Goal: Task Accomplishment & Management: Complete application form

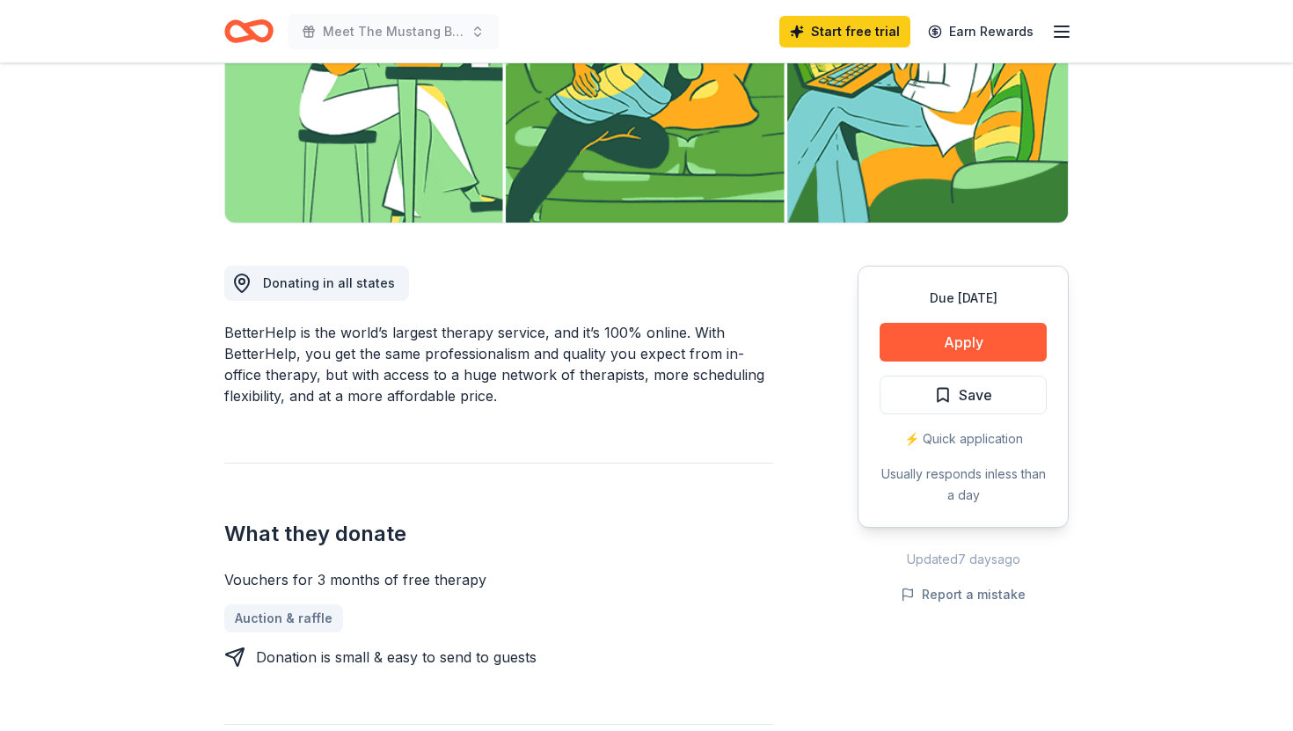
scroll to position [315, 0]
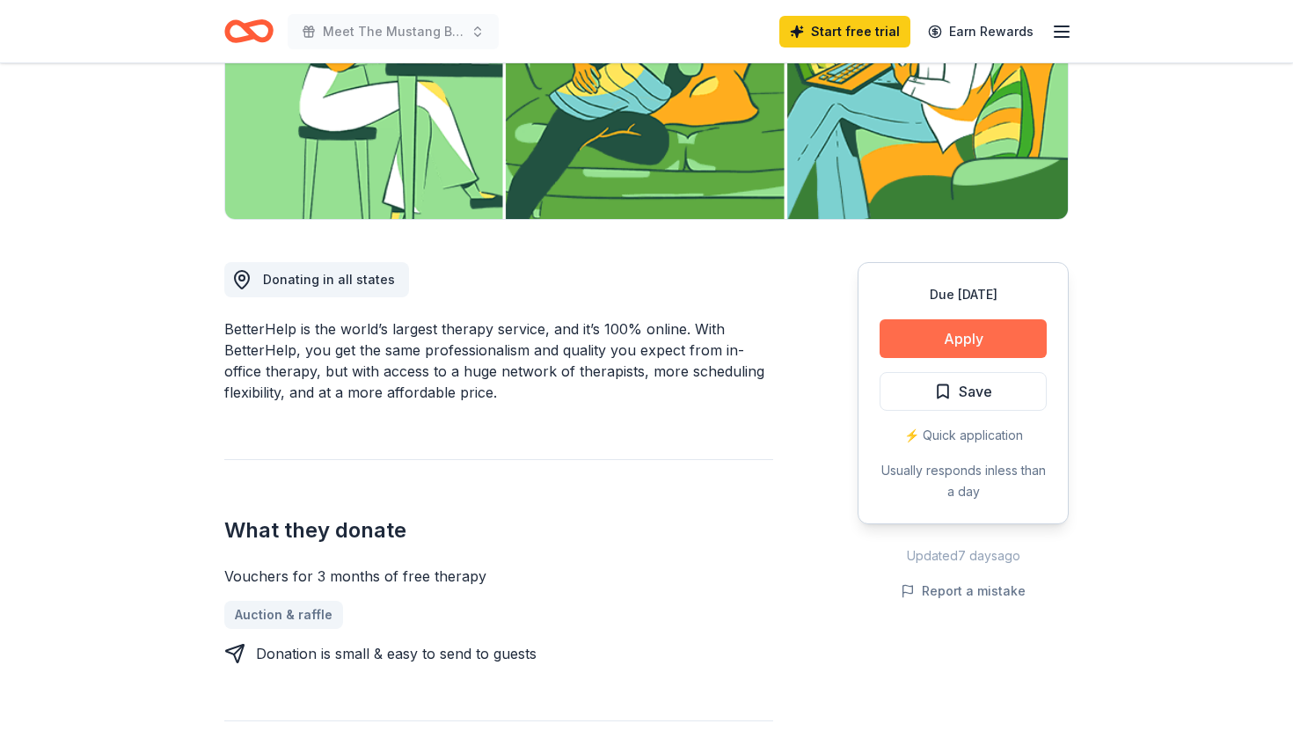
click at [958, 341] on button "Apply" at bounding box center [963, 338] width 167 height 39
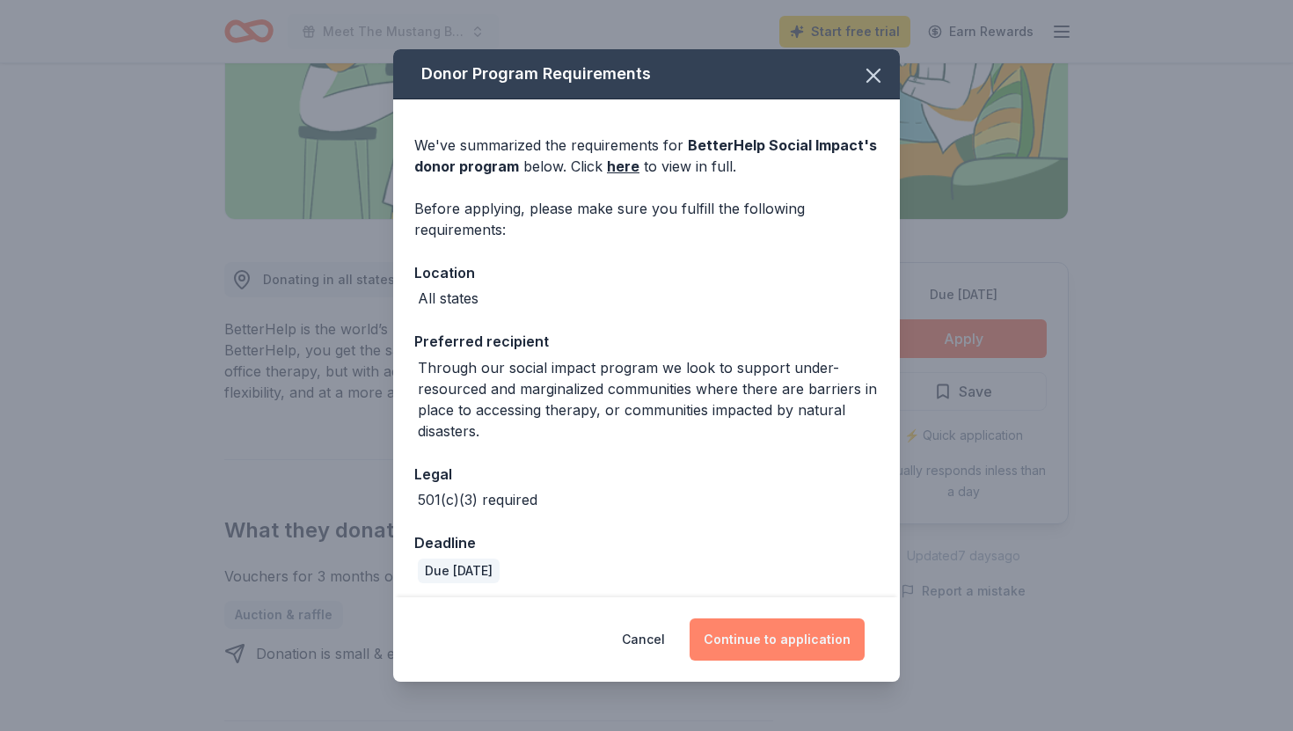
click at [774, 641] on button "Continue to application" at bounding box center [777, 639] width 175 height 42
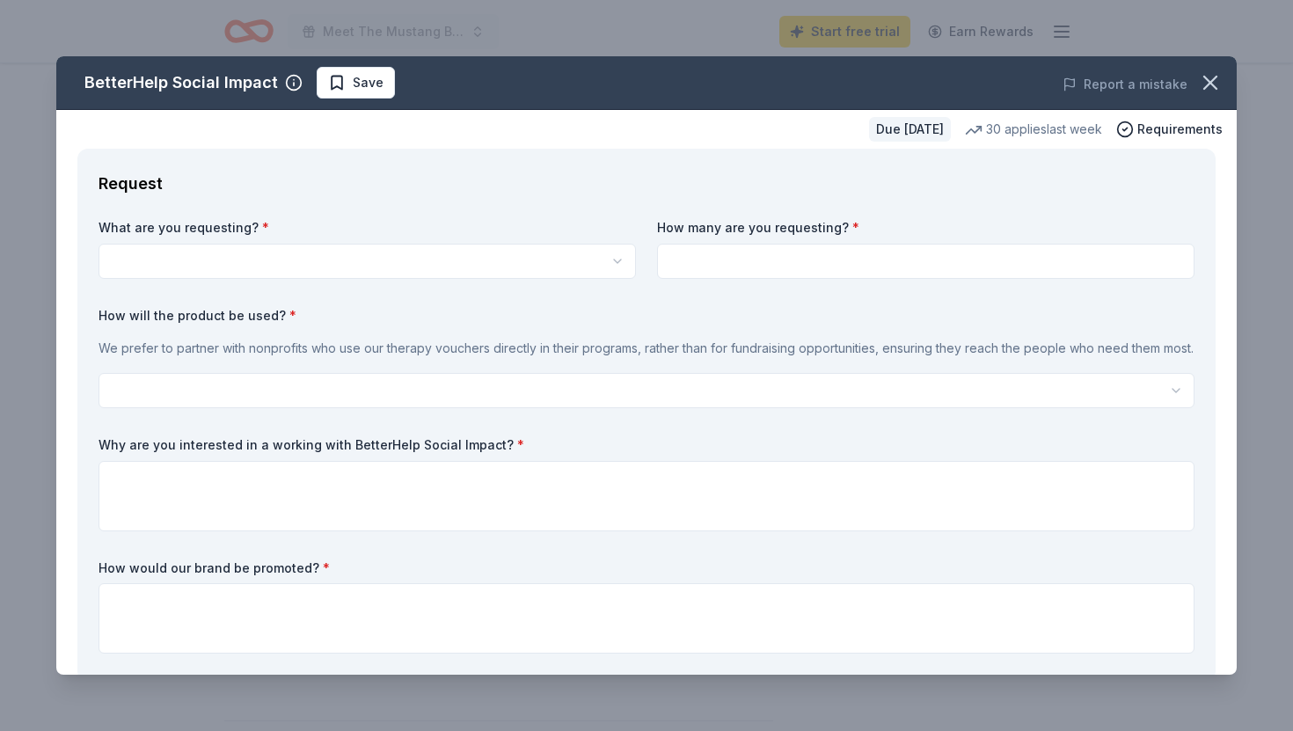
scroll to position [0, 0]
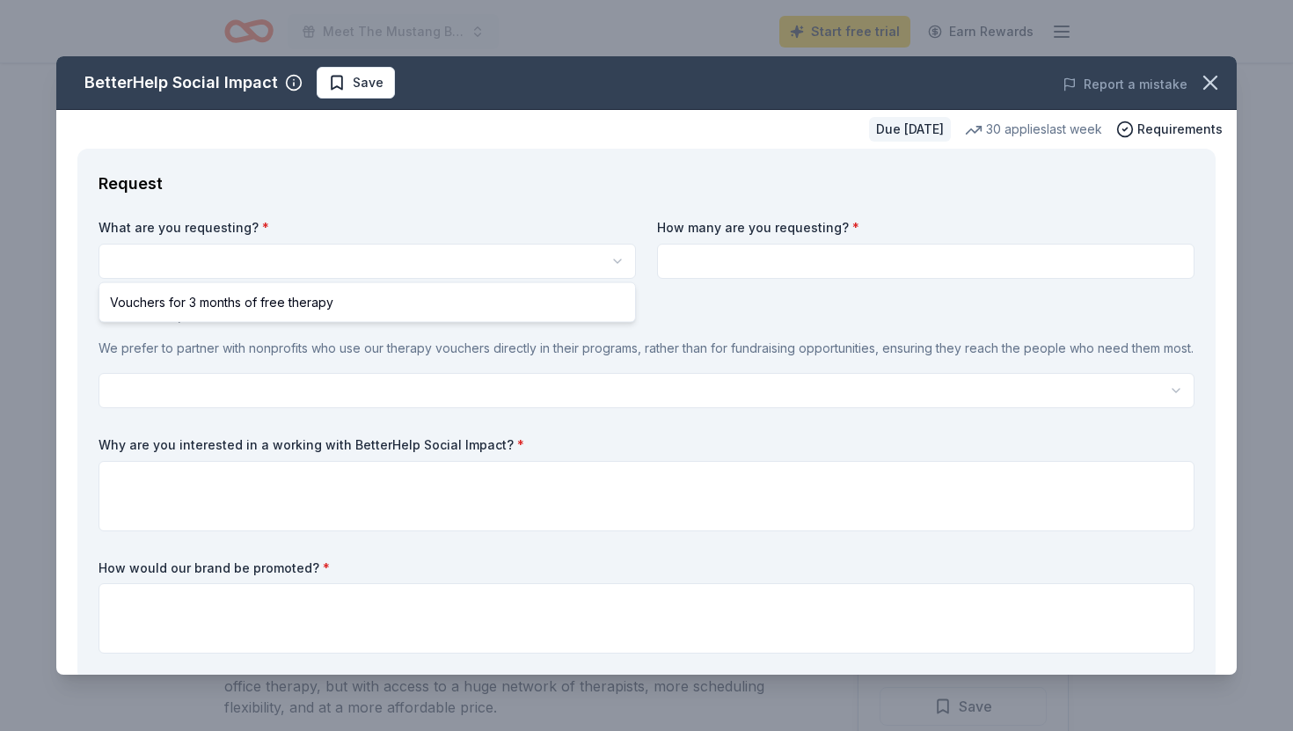
click at [150, 259] on html "Meet The Mustang Babies Start free trial Earn Rewards Due [DATE] Share BetterHe…" at bounding box center [646, 365] width 1293 height 731
select select "Vouchers for 3 months of free therapy"
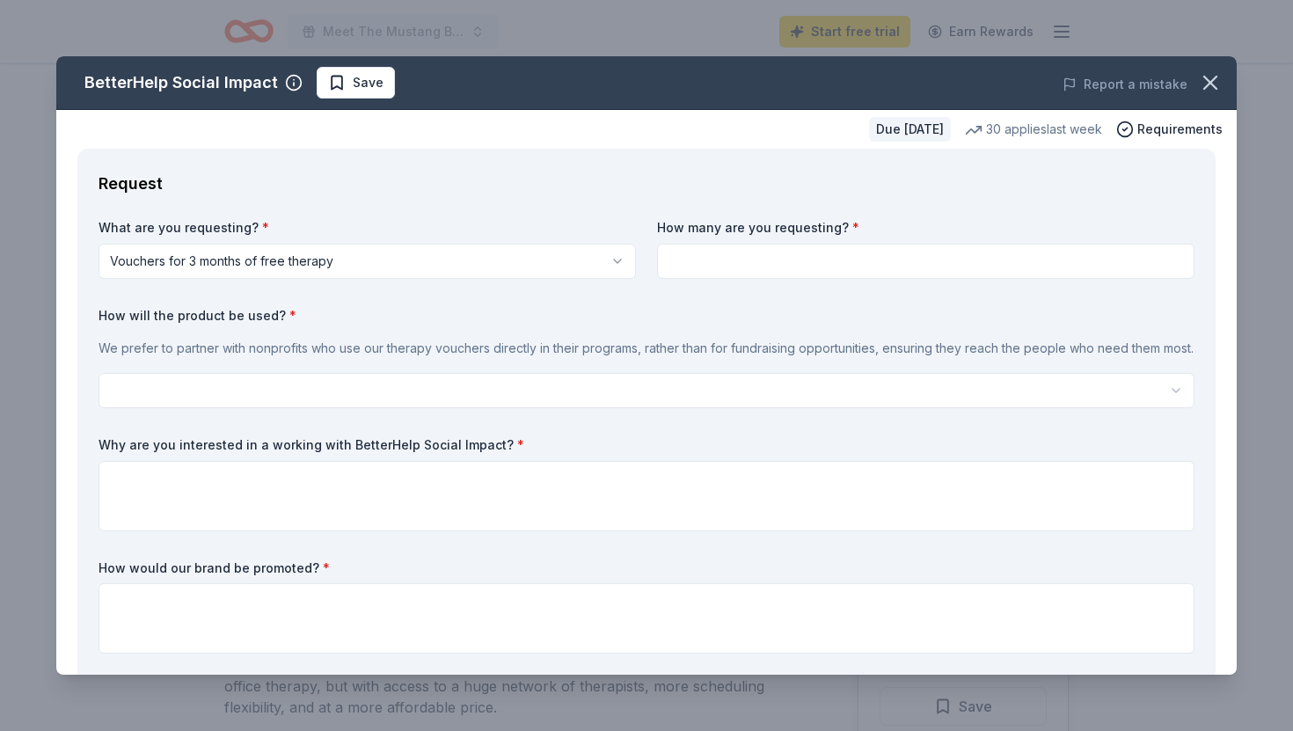
click at [708, 259] on input at bounding box center [925, 261] width 537 height 35
type input "1"
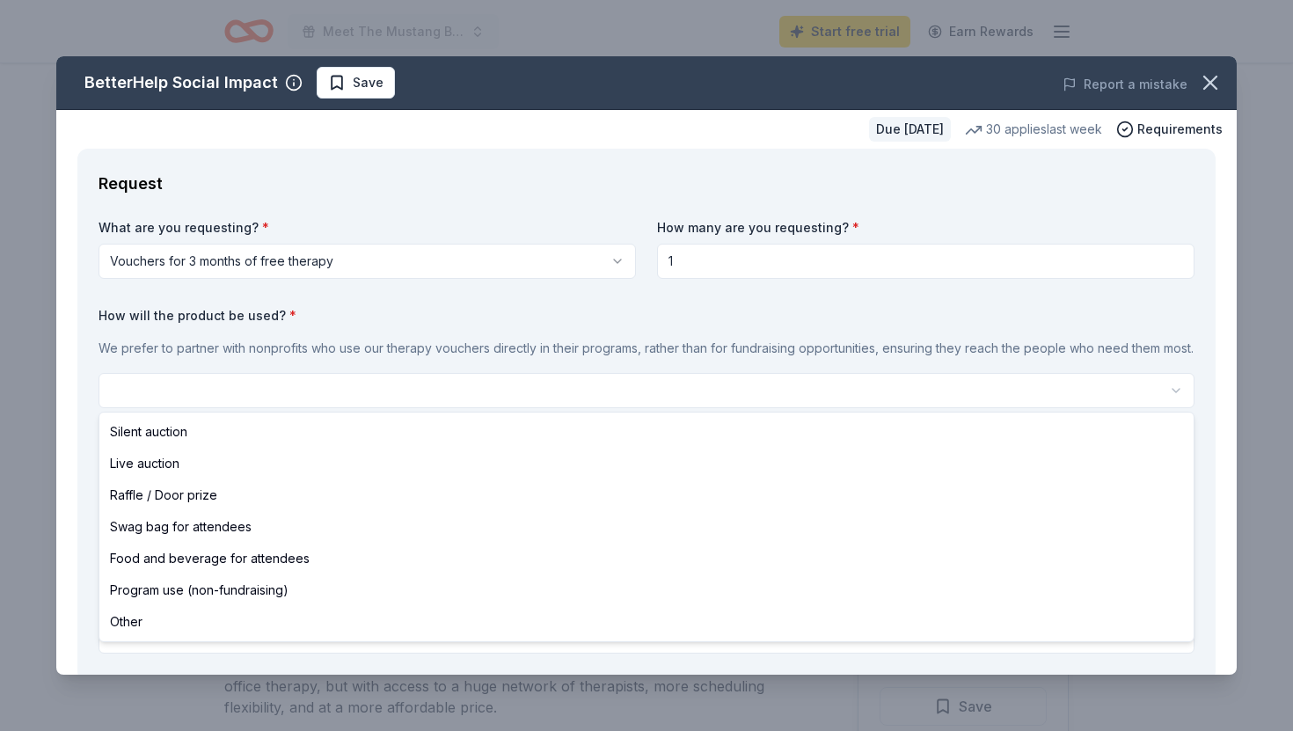
click at [139, 386] on html "Meet The Mustang Babies Start free trial Earn Rewards Due [DATE] Share BetterHe…" at bounding box center [646, 365] width 1293 height 731
select select "programUse"
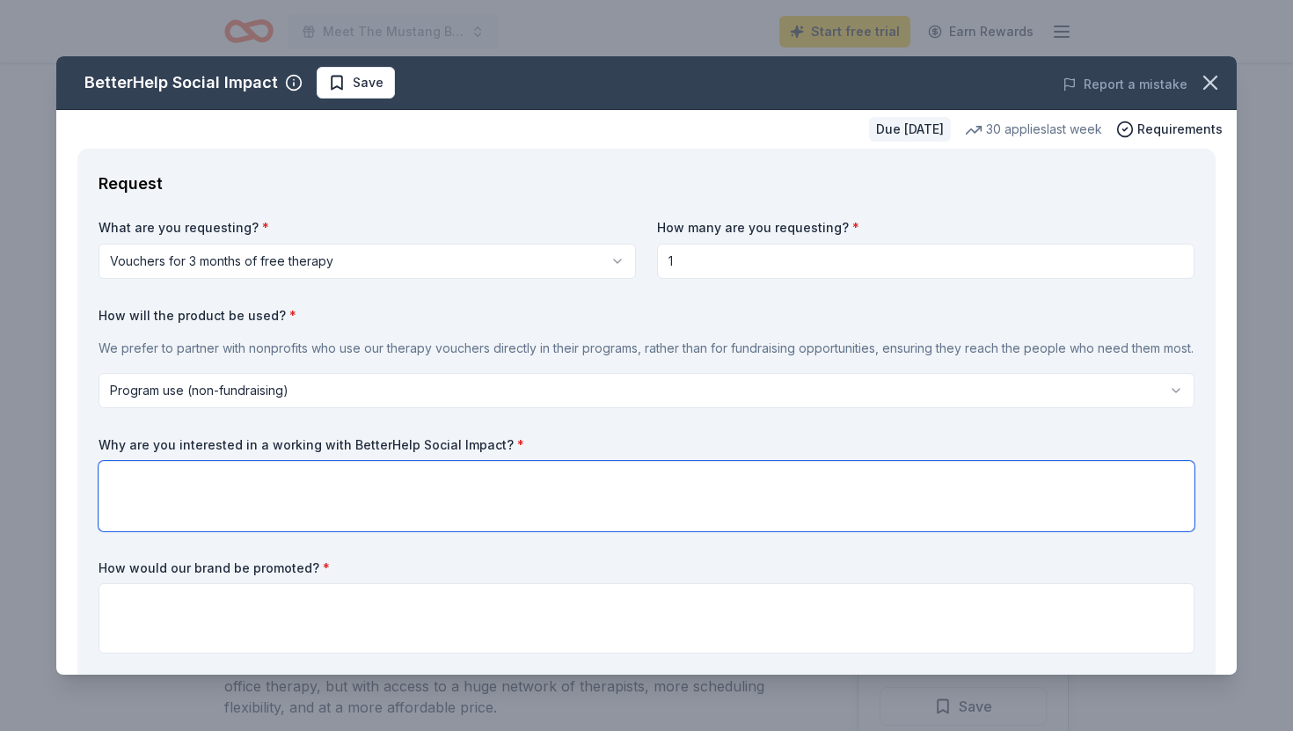
click at [146, 478] on textarea at bounding box center [647, 496] width 1096 height 70
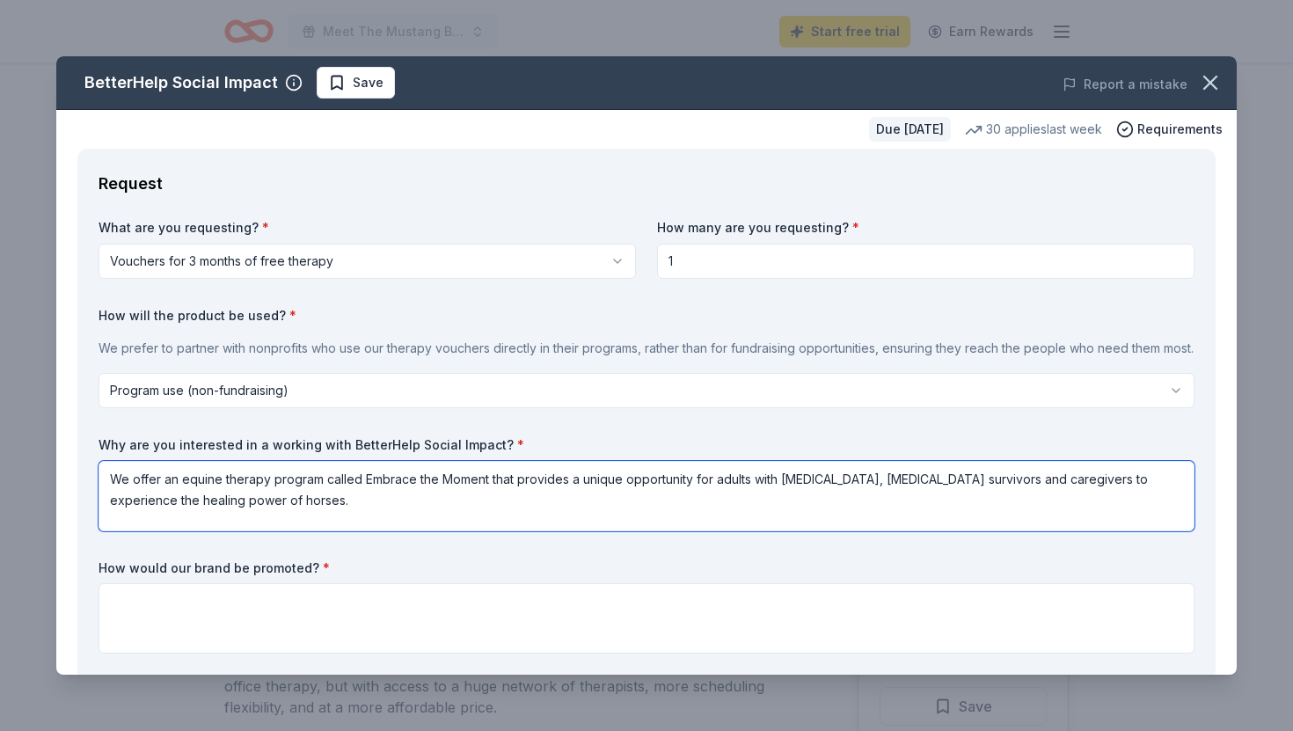
paste textarea "Clinical studies confirm what many of our participants experience firsthand: Re…"
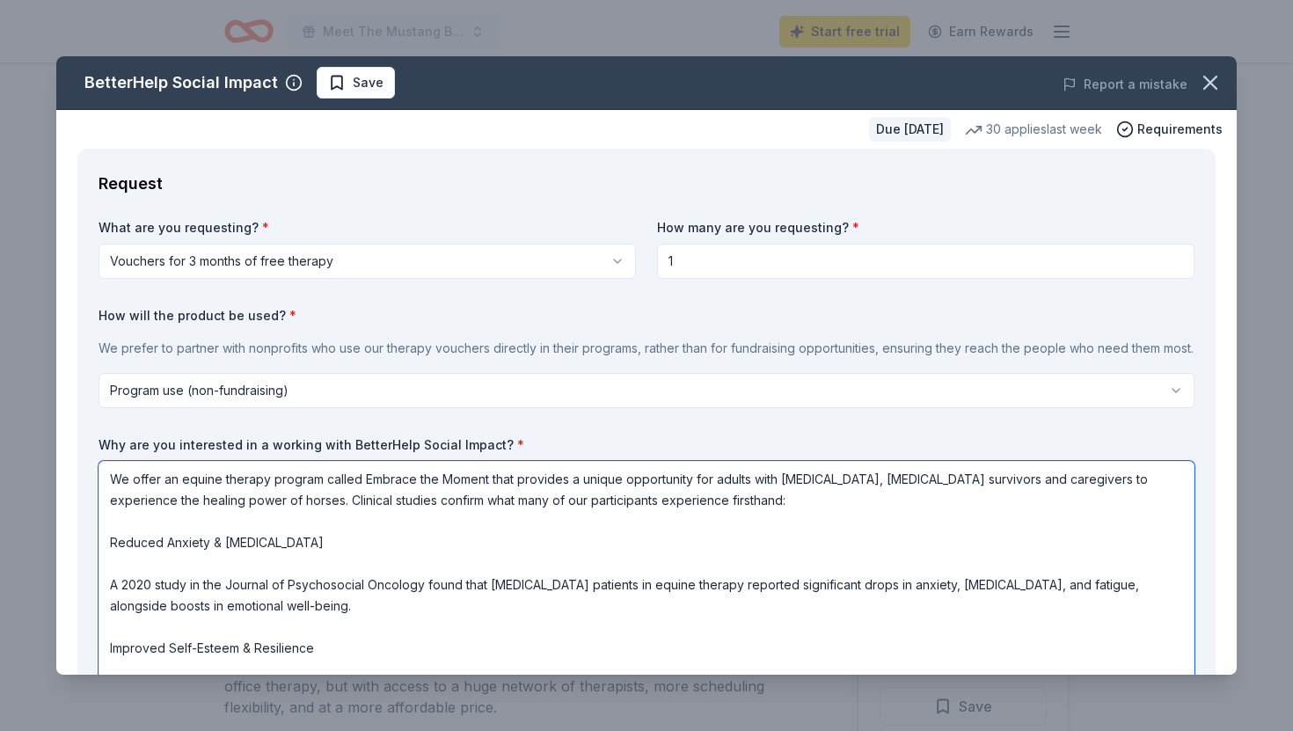
scroll to position [86, 0]
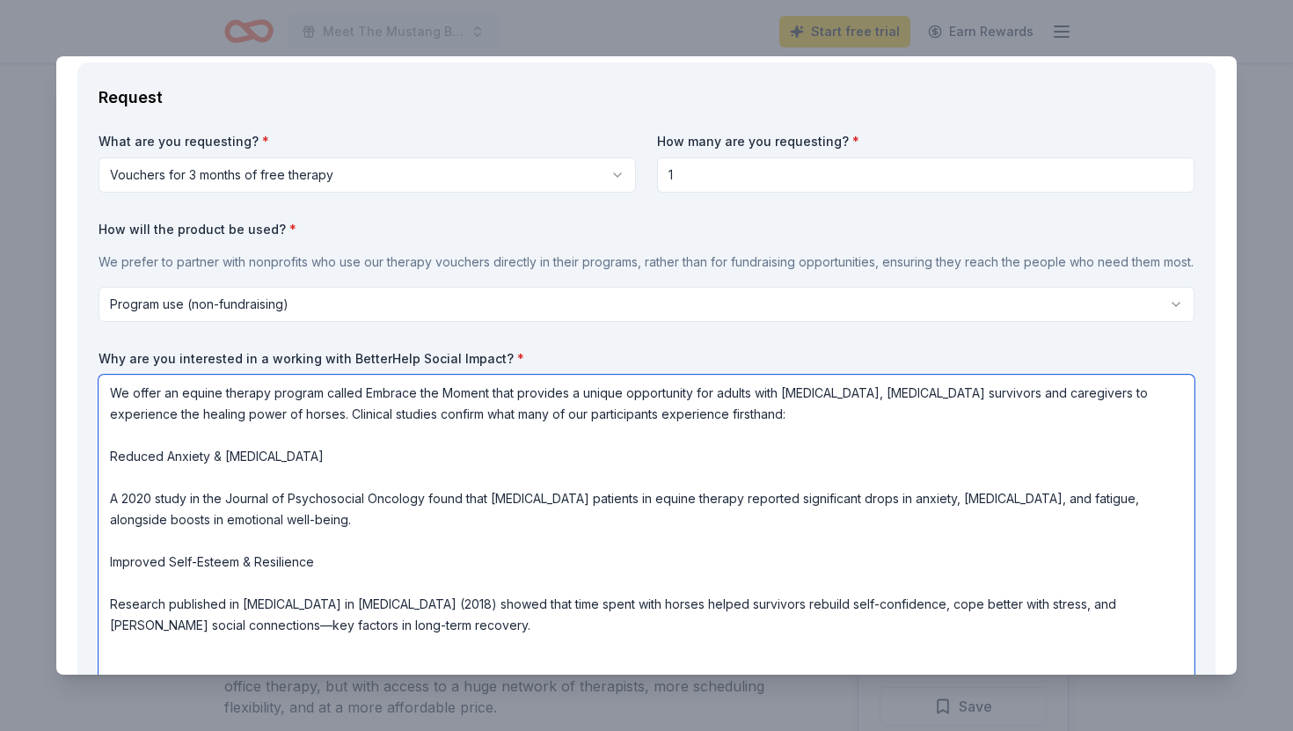
click at [211, 411] on textarea "We offer an equine therapy program called Embrace the Moment that provides a un…" at bounding box center [647, 530] width 1096 height 310
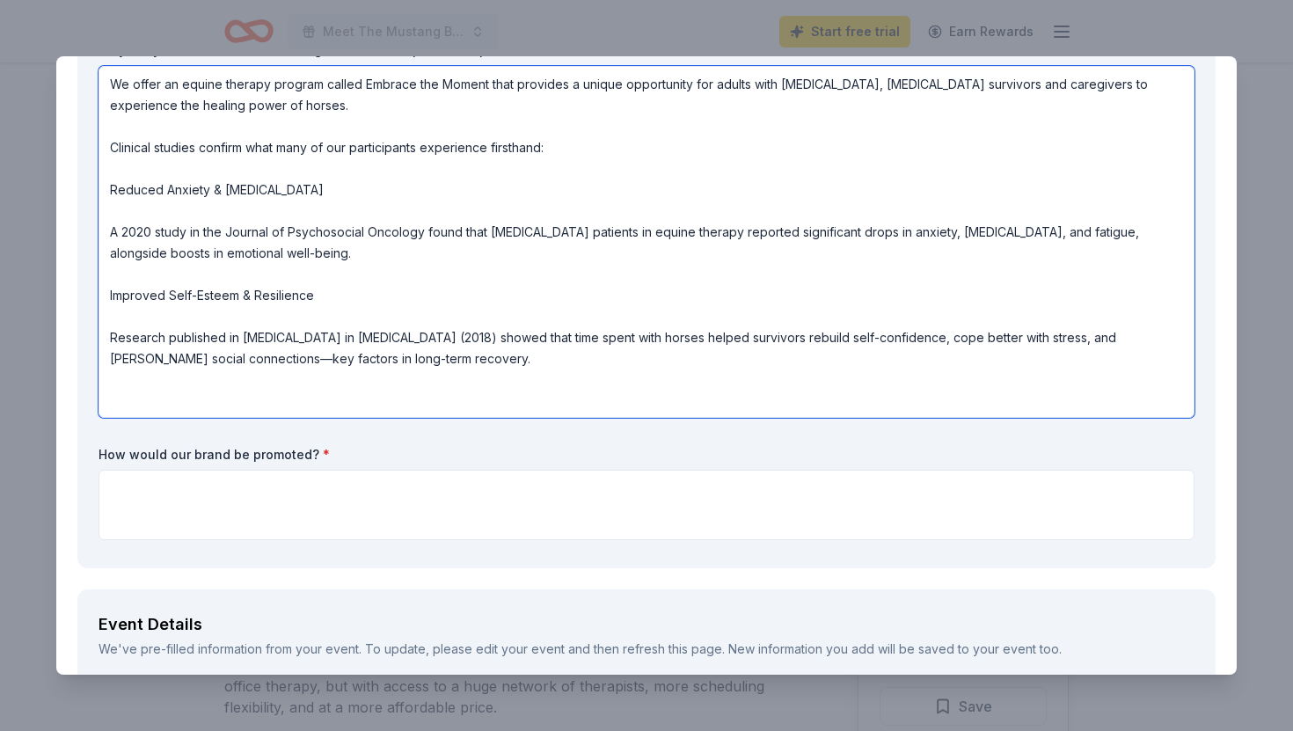
scroll to position [396, 0]
type textarea "We offer an equine therapy program called Embrace the Moment that provides a un…"
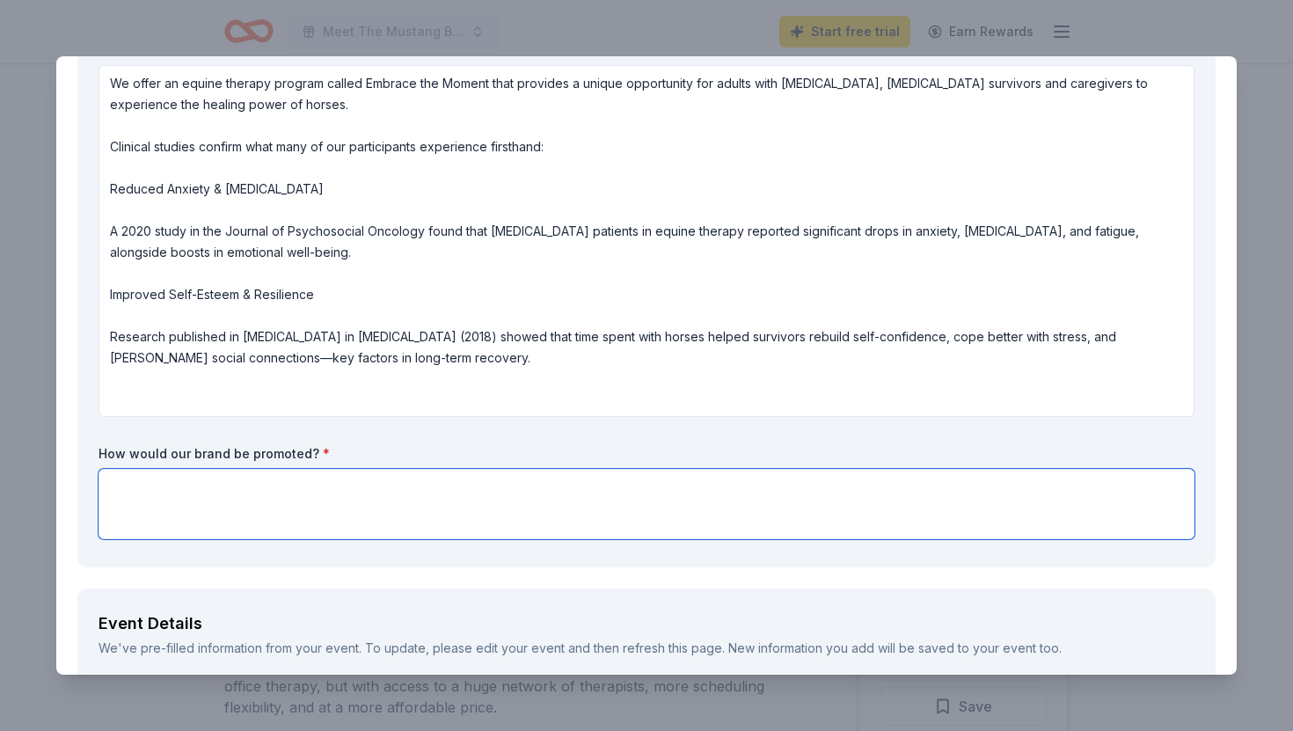
click at [135, 486] on textarea at bounding box center [647, 504] width 1096 height 70
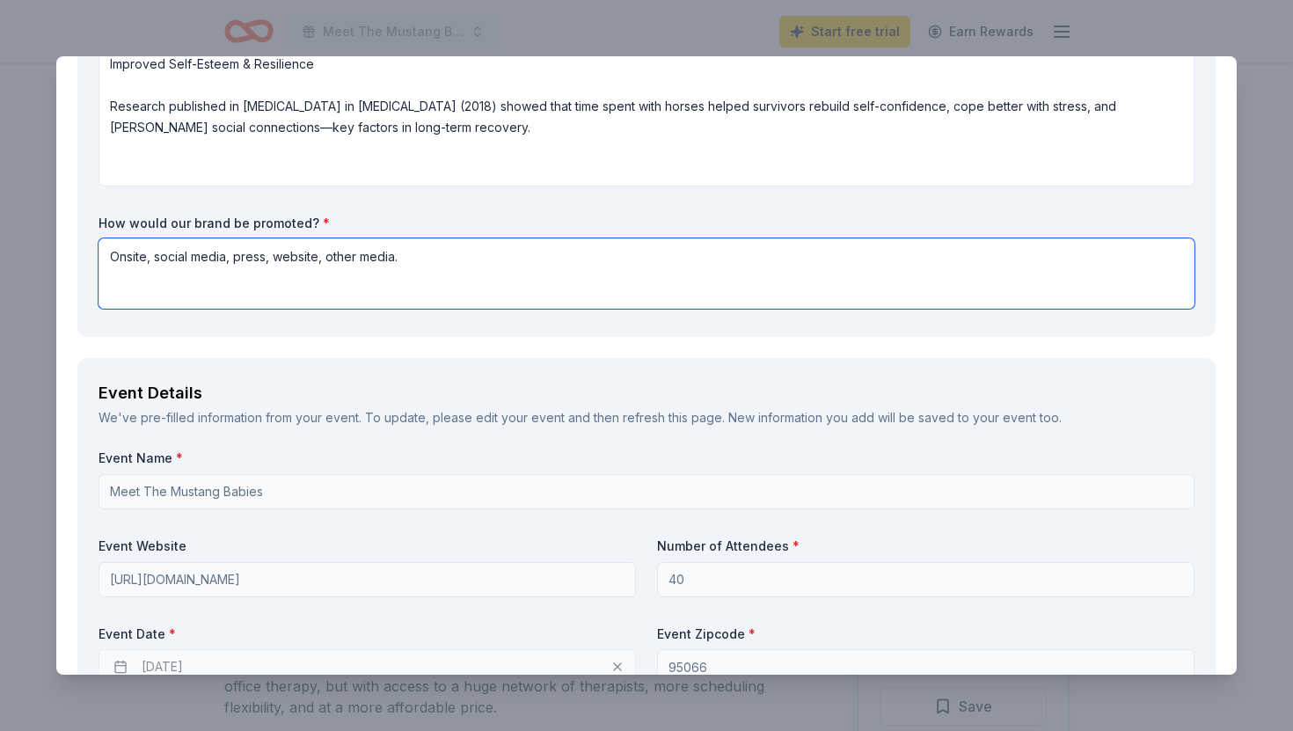
scroll to position [649, 0]
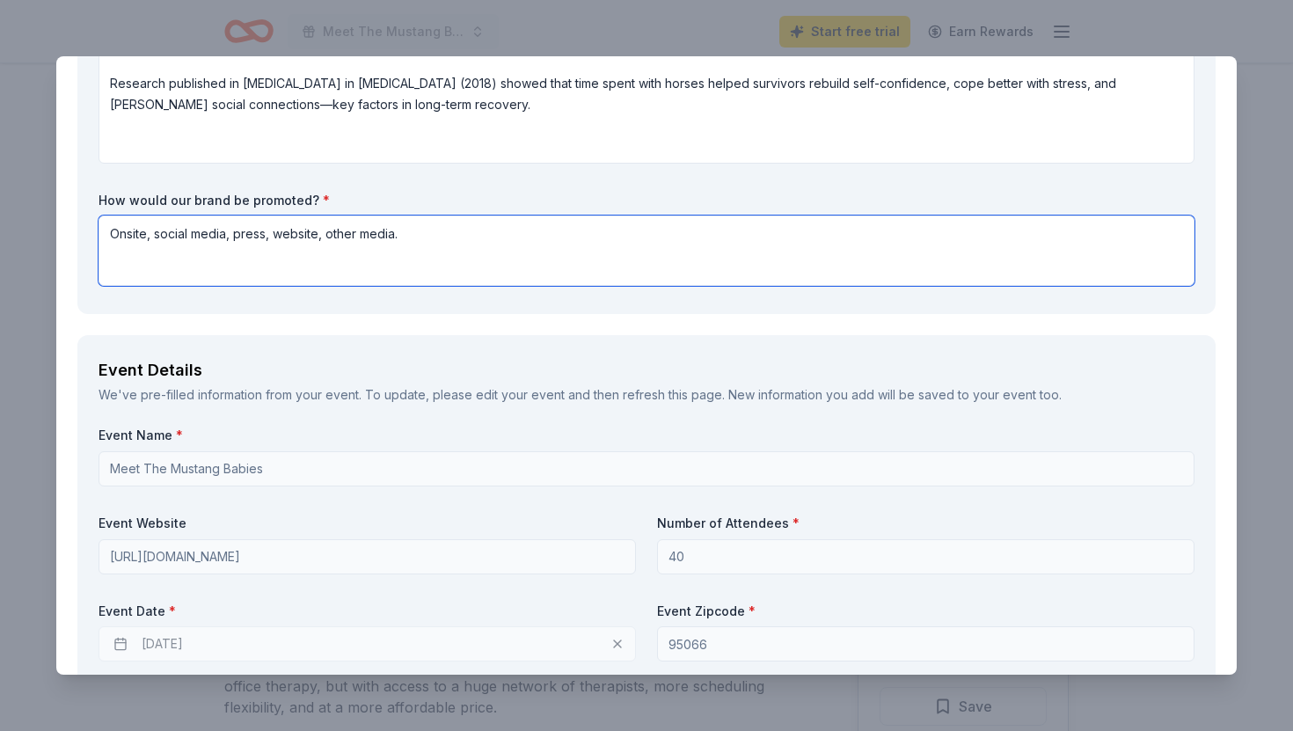
type textarea "Onsite, social media, press, website, other media."
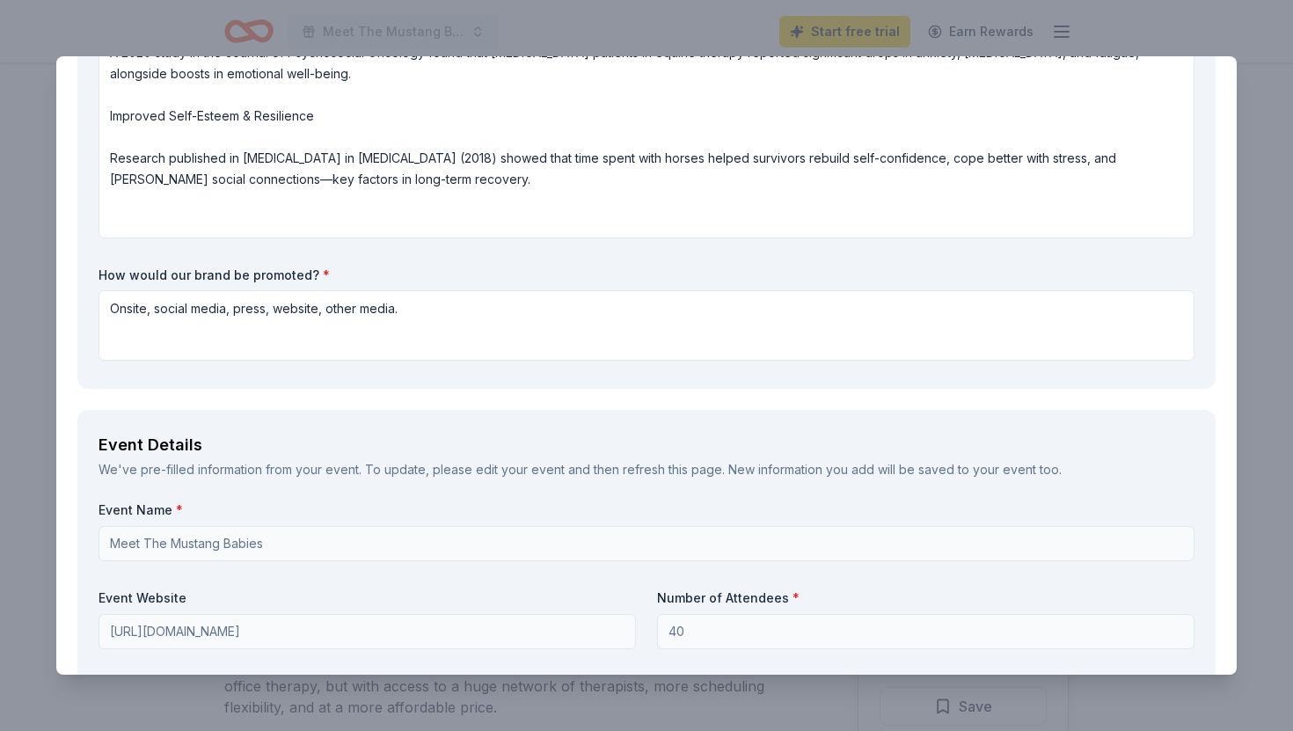
scroll to position [611, 0]
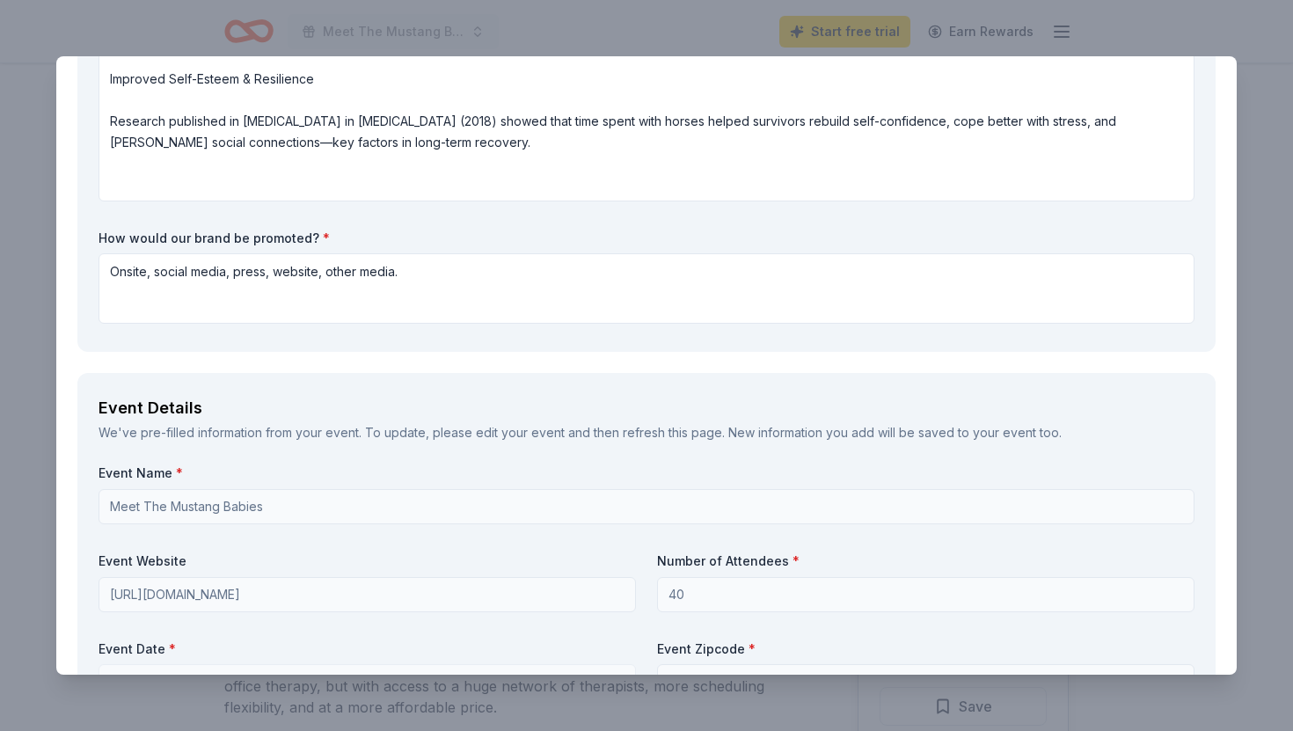
click at [100, 430] on div "We've pre-filled information from your event. To update, please edit your event…" at bounding box center [647, 432] width 1096 height 21
click at [176, 469] on span "*" at bounding box center [179, 472] width 7 height 15
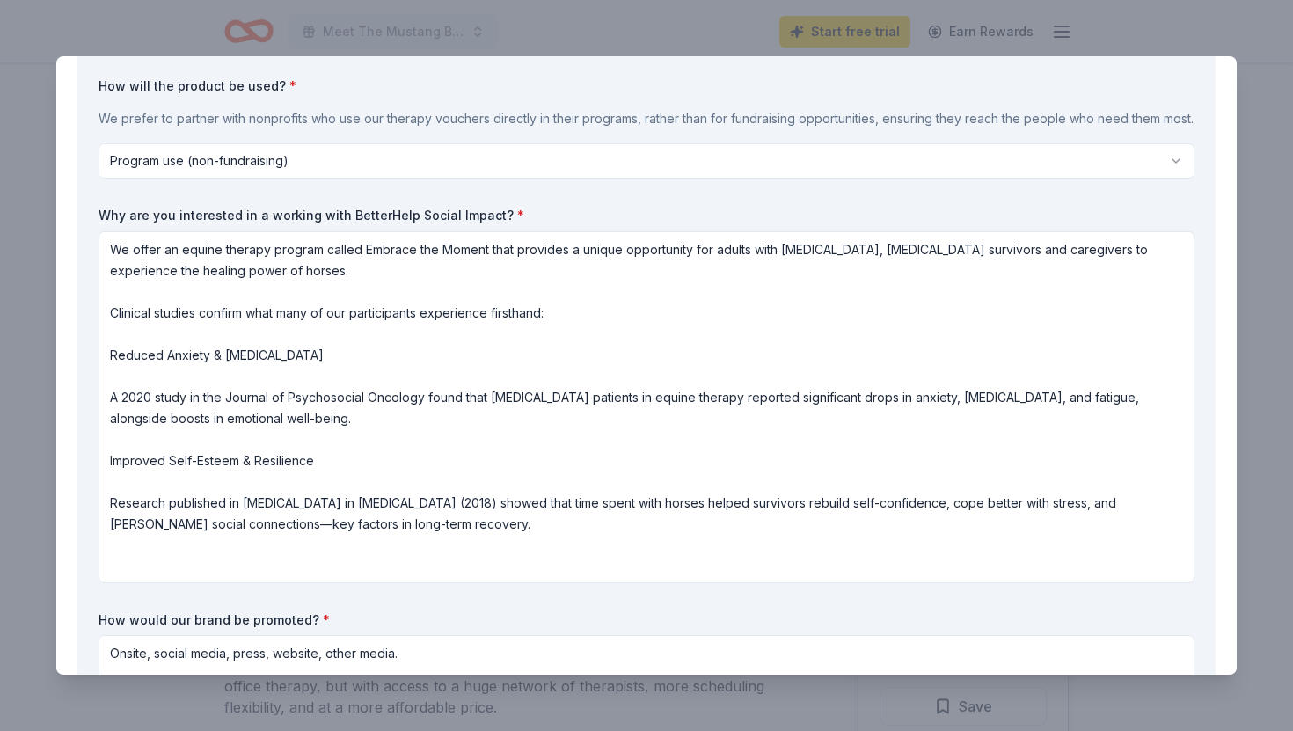
scroll to position [244, 0]
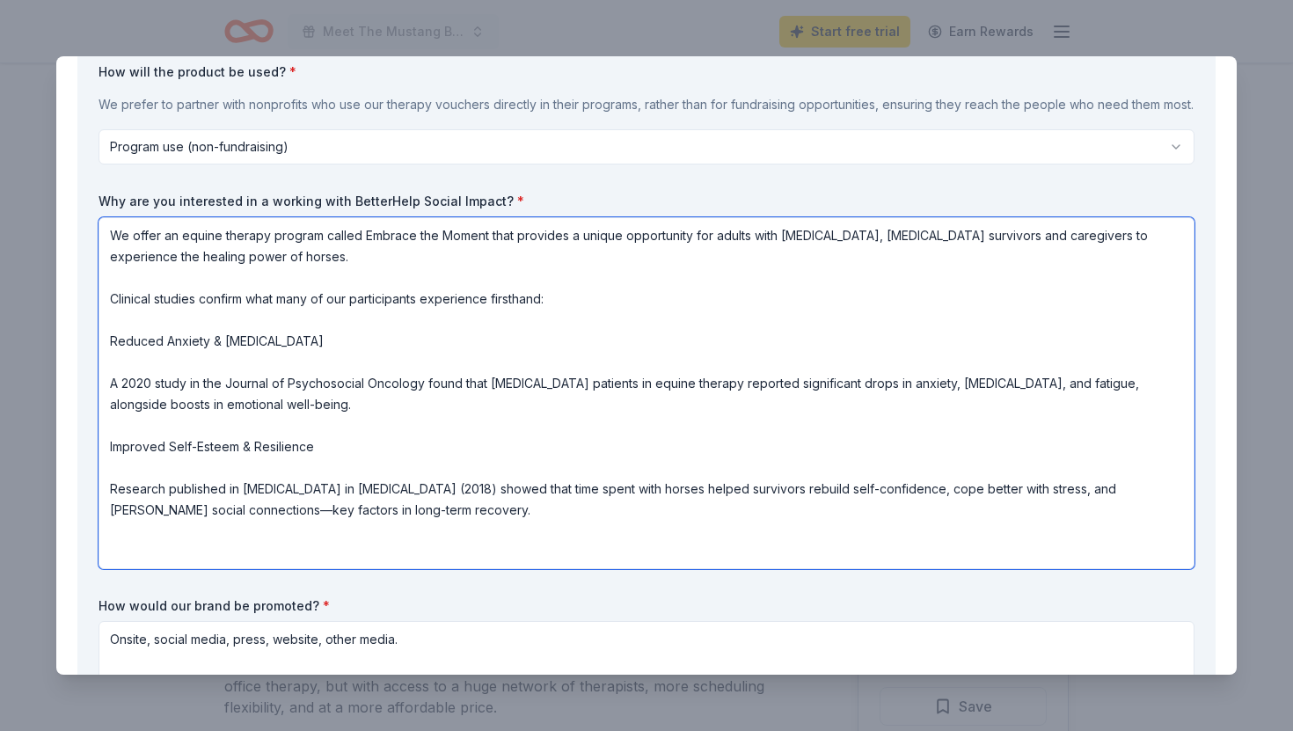
drag, startPoint x: 111, startPoint y: 235, endPoint x: 495, endPoint y: 528, distance: 483.2
click at [495, 528] on textarea "We offer an equine therapy program called Embrace the Moment that provides a un…" at bounding box center [647, 393] width 1096 height 352
click at [1263, 588] on div "BetterHelp Social Impact Save Report a mistake Due in 19 days 30 applies last w…" at bounding box center [646, 365] width 1293 height 731
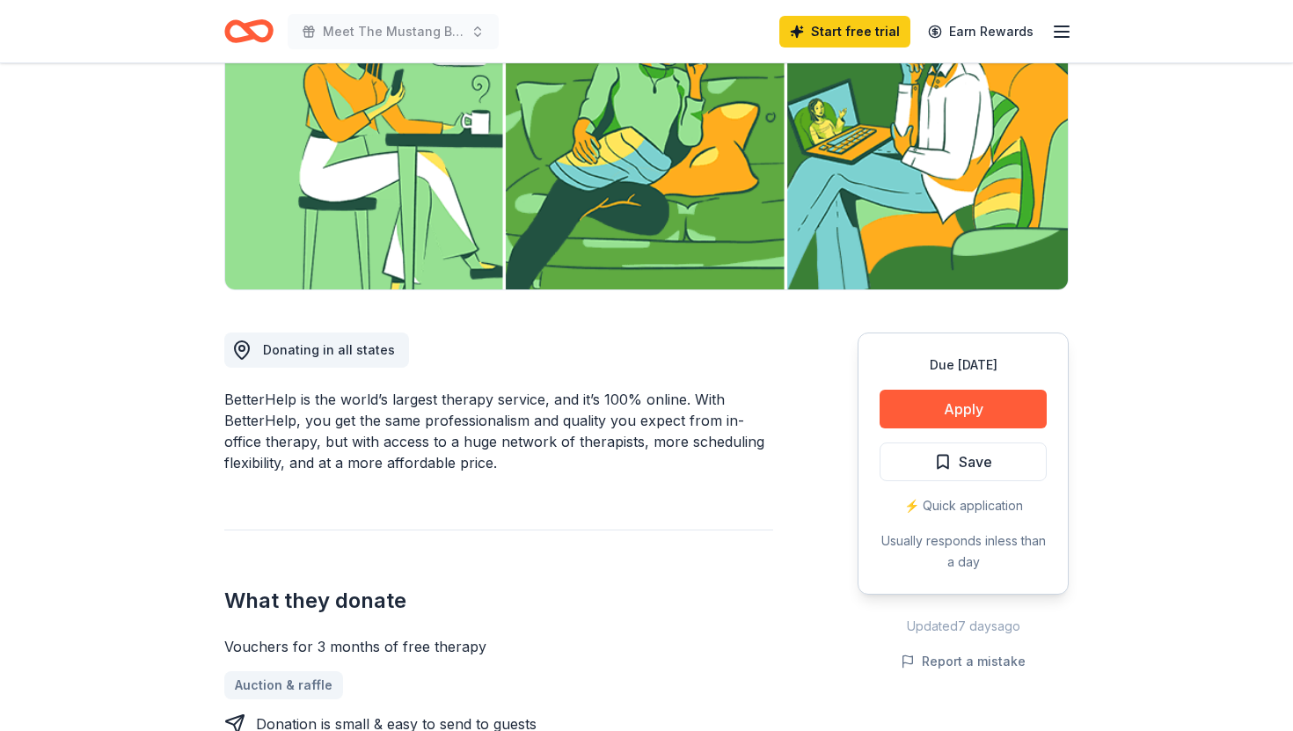
scroll to position [245, 0]
click at [950, 506] on div "⚡️ Quick application" at bounding box center [963, 504] width 167 height 21
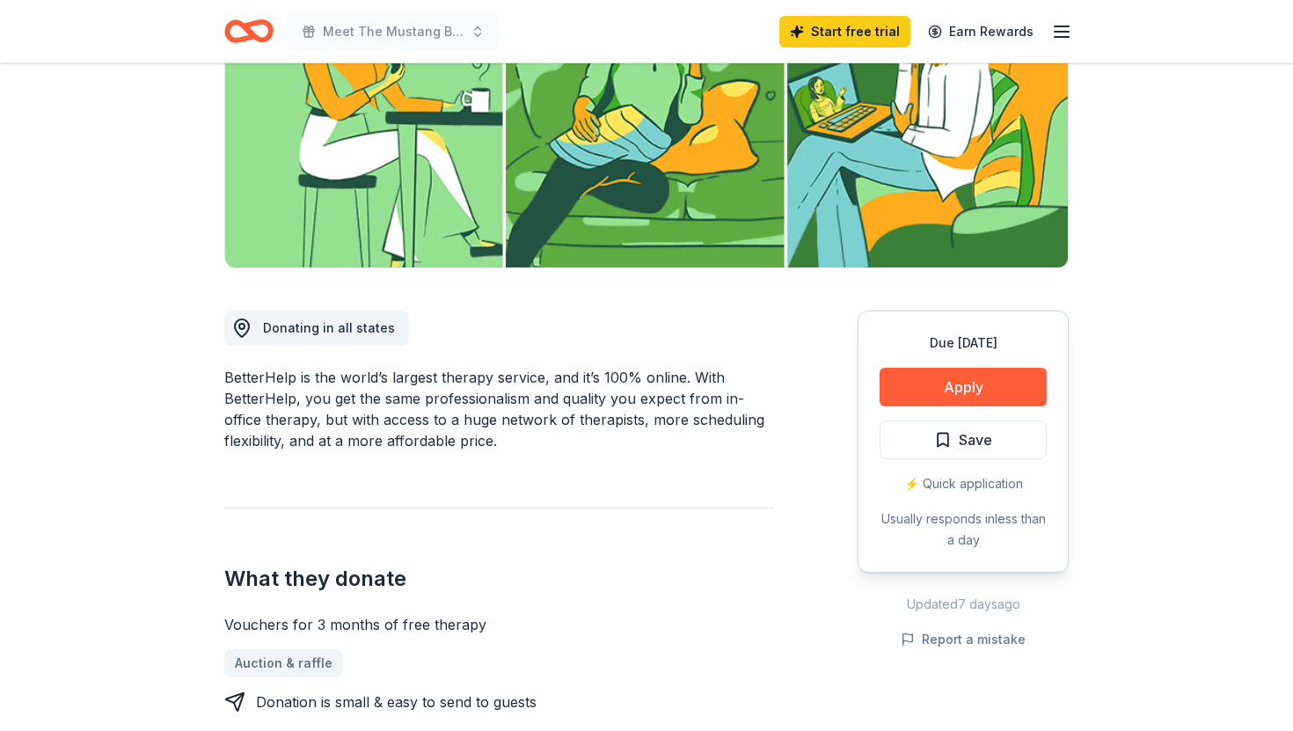
scroll to position [0, 0]
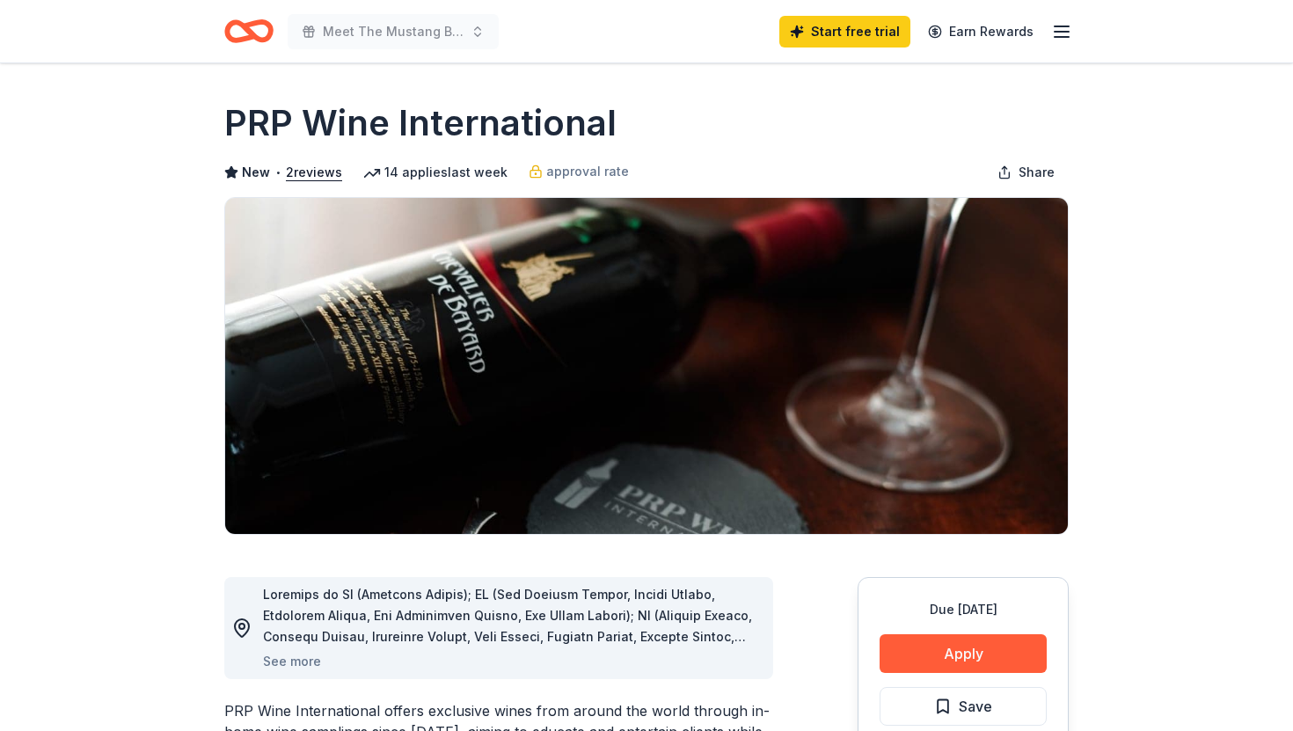
click at [1068, 28] on icon "button" at bounding box center [1061, 31] width 21 height 21
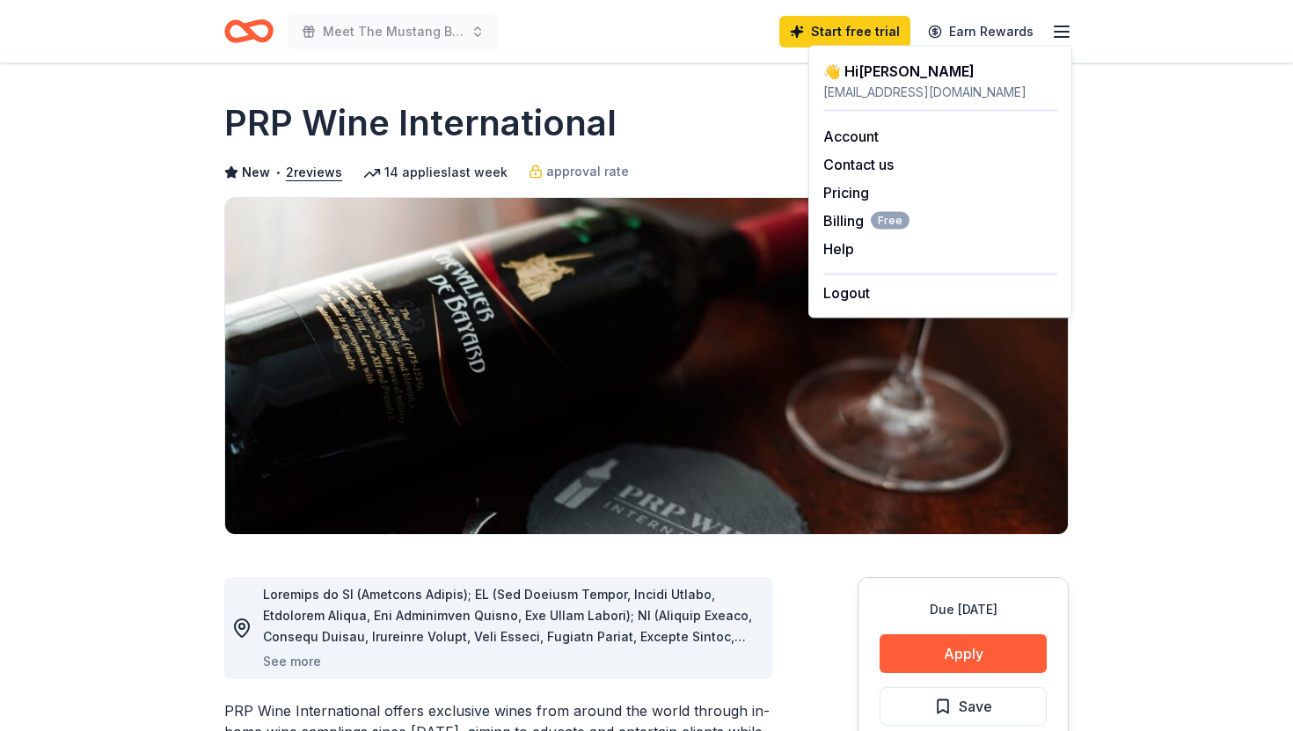
click at [887, 77] on div "👋 Hi [PERSON_NAME]" at bounding box center [940, 71] width 234 height 21
click at [830, 77] on div "👋 Hi [PERSON_NAME]" at bounding box center [940, 71] width 234 height 21
click at [868, 135] on link "Account" at bounding box center [850, 137] width 55 height 18
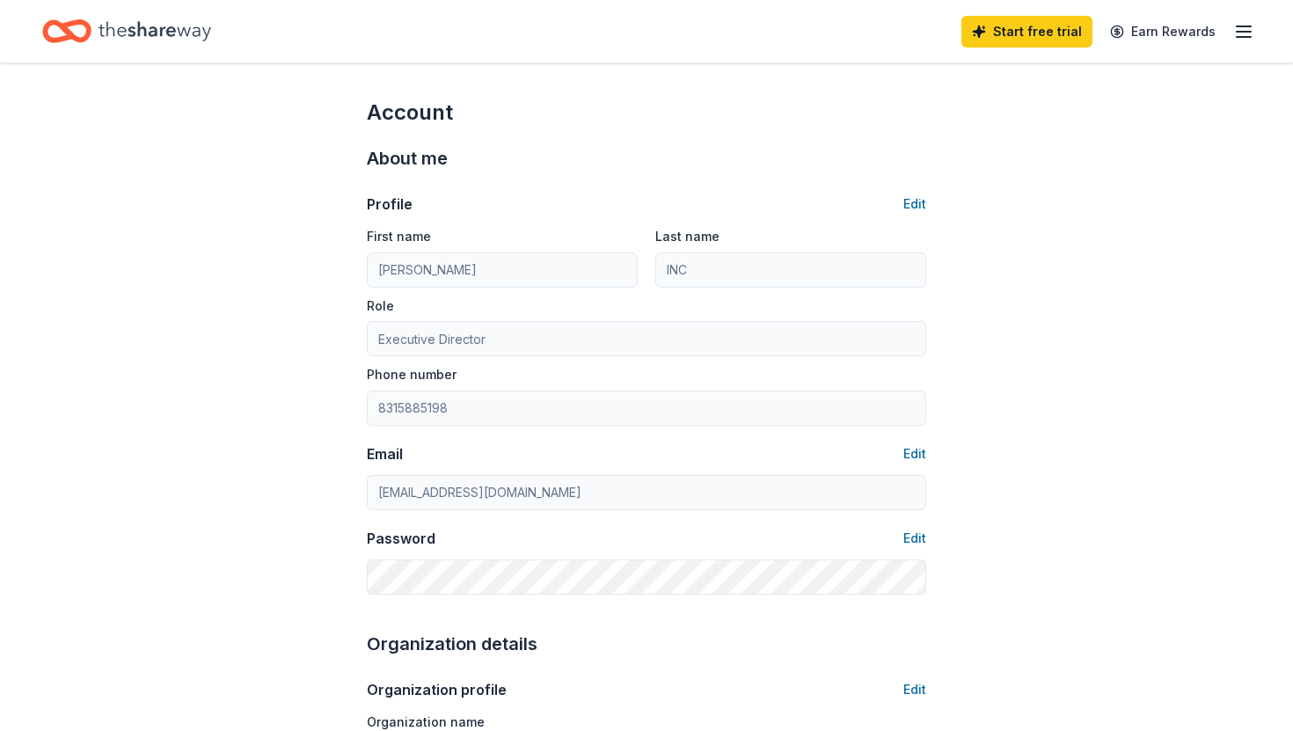
click at [1250, 37] on line "button" at bounding box center [1244, 37] width 14 height 0
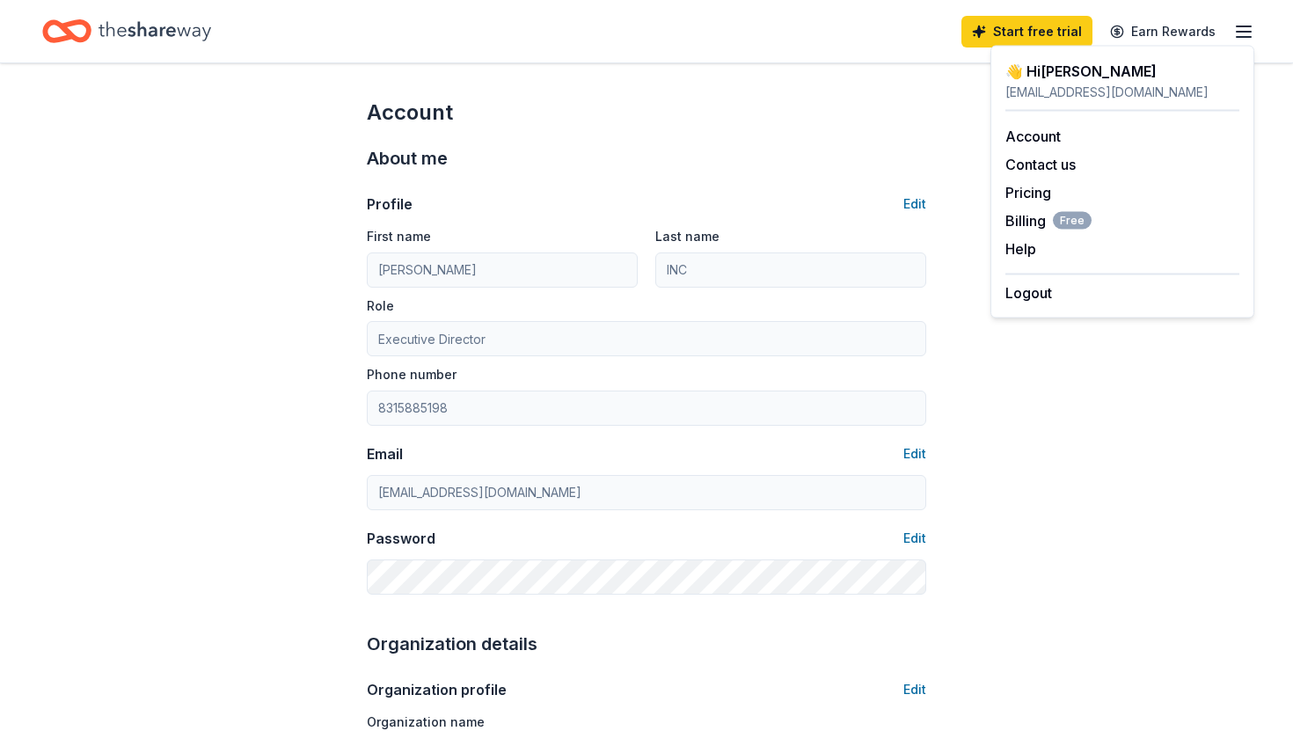
click at [1081, 73] on div "👋 Hi [PERSON_NAME]" at bounding box center [1122, 71] width 234 height 21
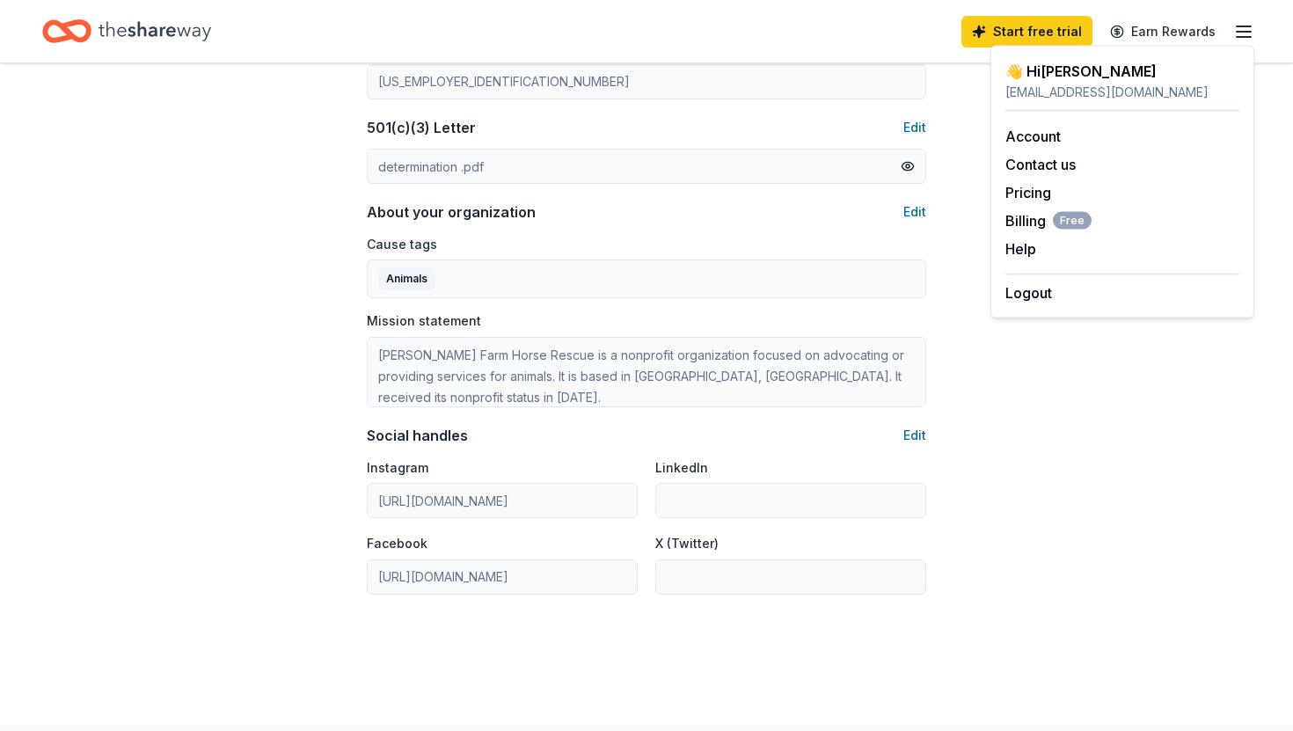
scroll to position [914, 0]
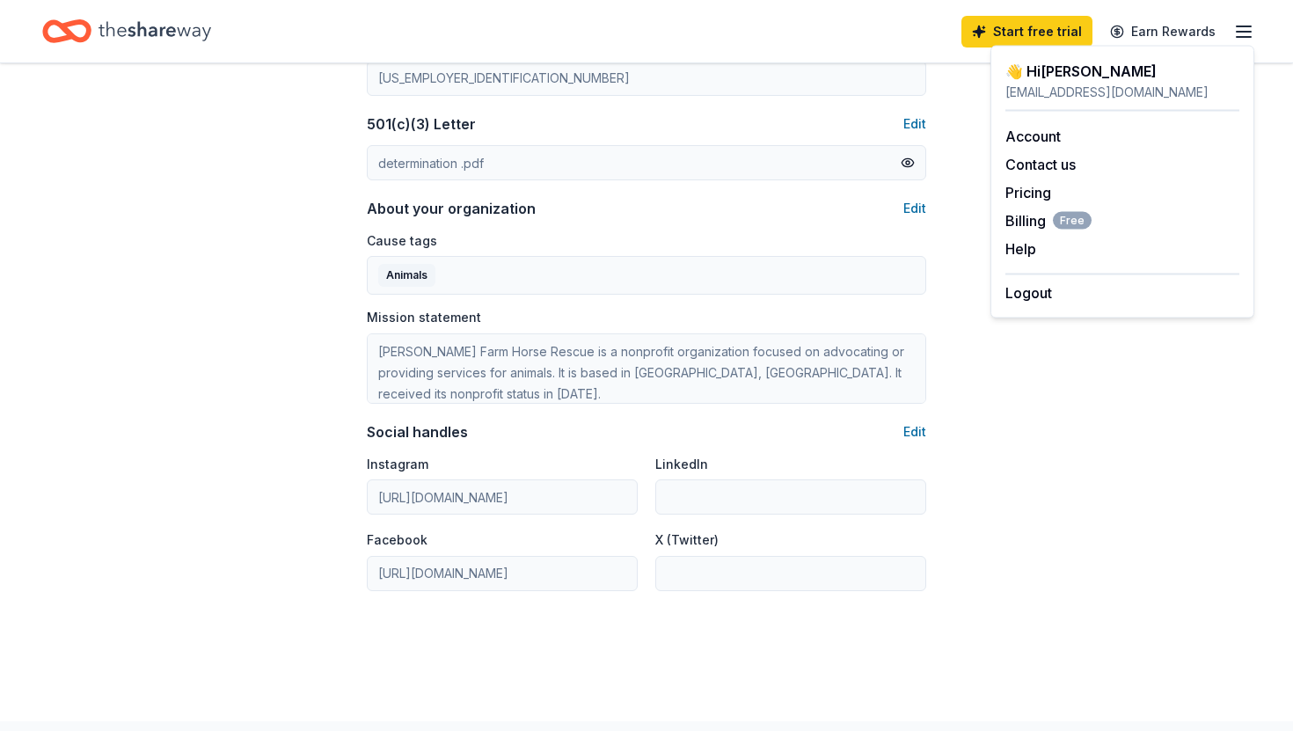
click at [146, 31] on icon "Home" at bounding box center [155, 31] width 113 height 36
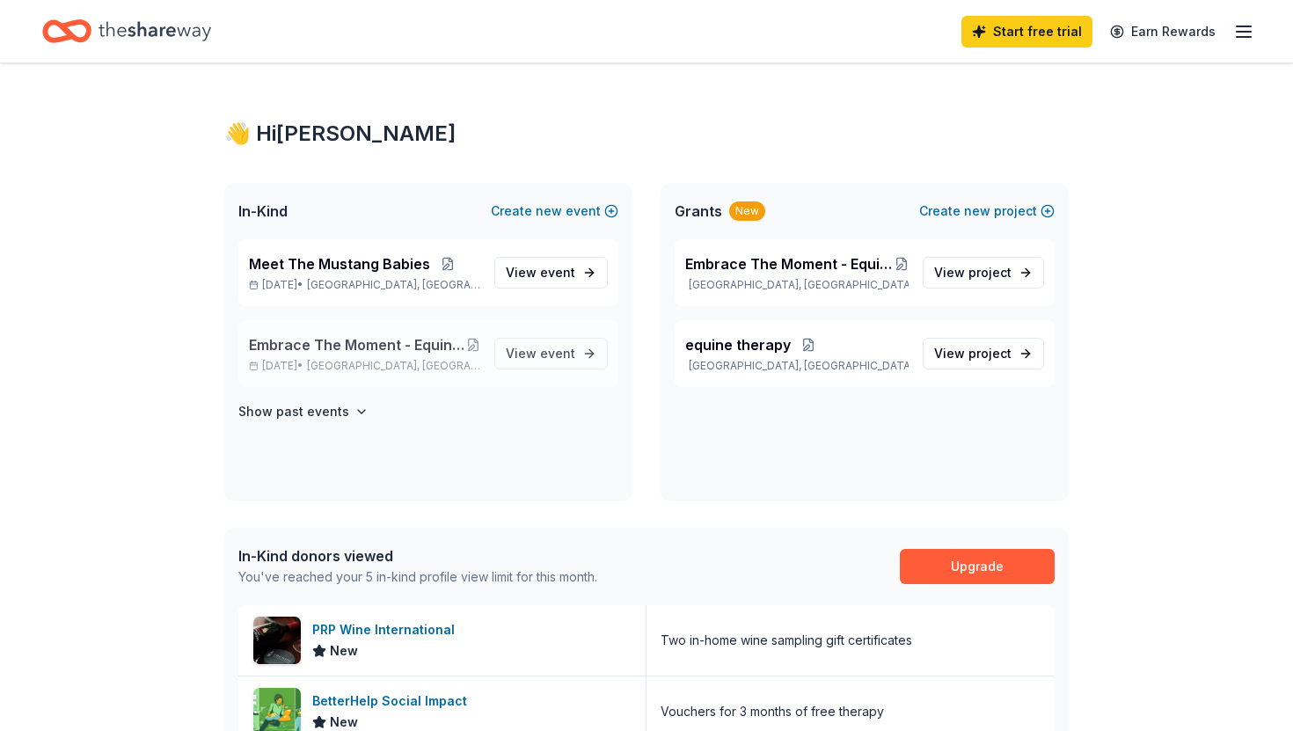
click at [407, 344] on span "Embrace The Moment - Equine Therapy For [MEDICAL_DATA] Patients, [MEDICAL_DATA]…" at bounding box center [357, 344] width 217 height 21
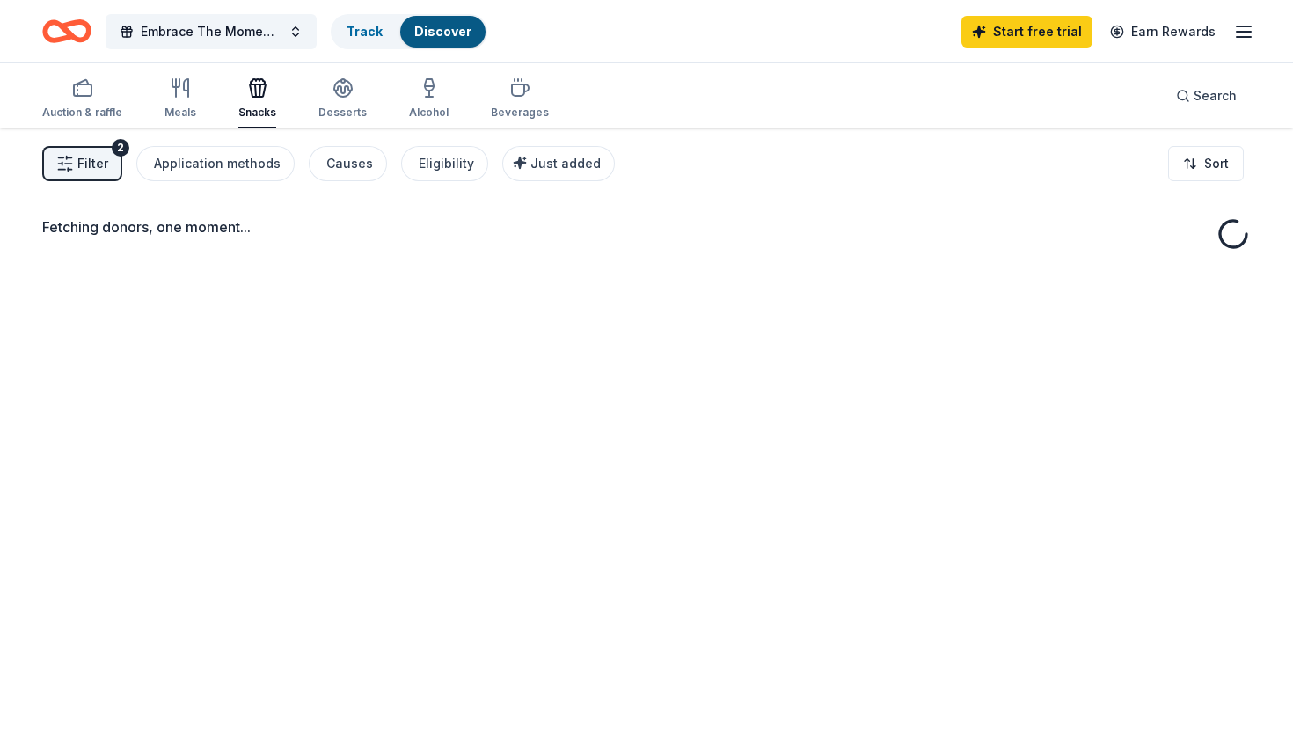
click at [557, 353] on div "Fetching donors, one moment..." at bounding box center [646, 493] width 1293 height 731
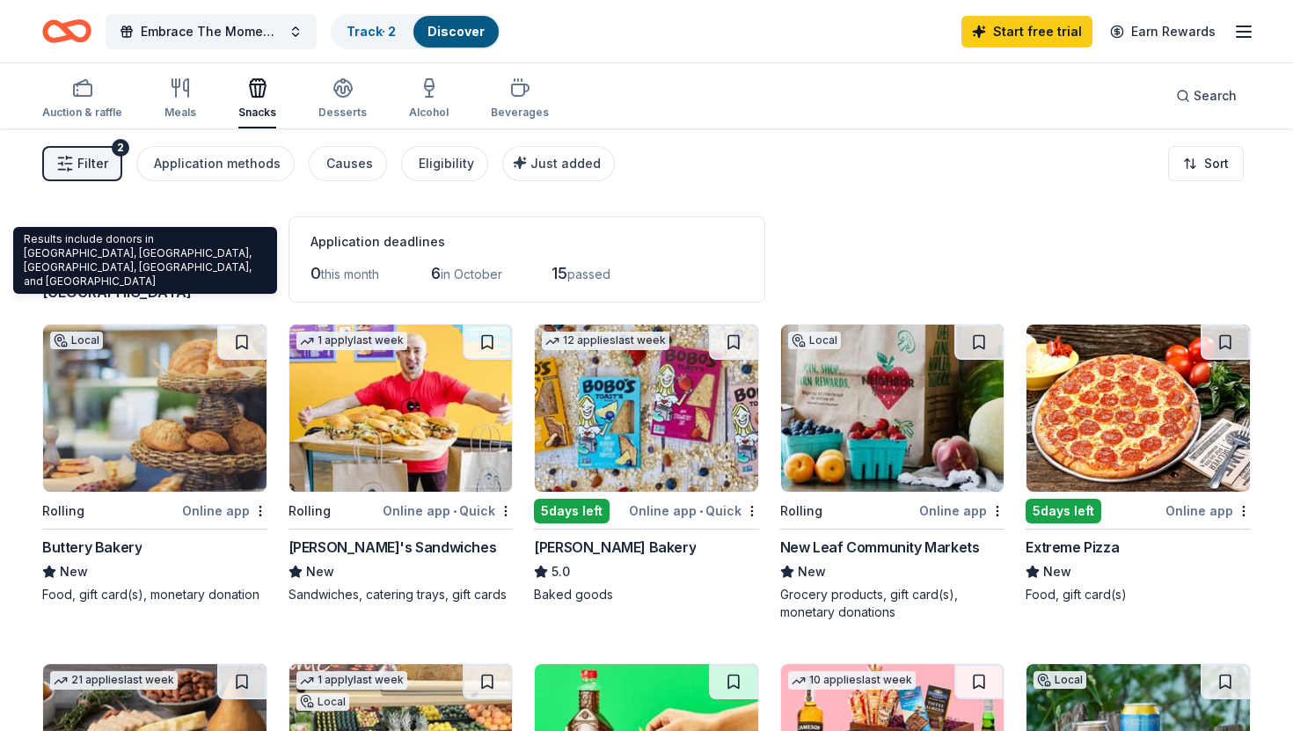
click at [182, 296] on span "[GEOGRAPHIC_DATA], [GEOGRAPHIC_DATA]" at bounding box center [147, 281] width 210 height 39
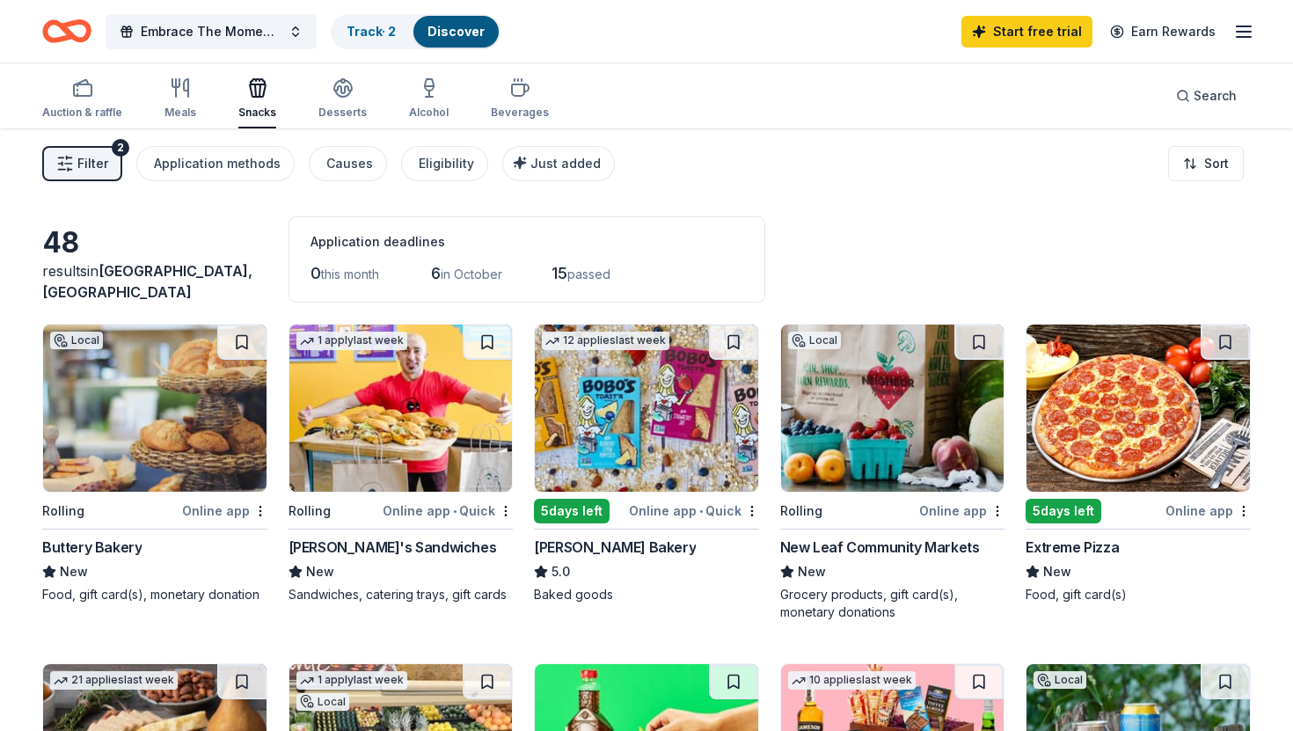
click at [776, 167] on div "Filter 2 Application methods Causes Eligibility Just added Sort" at bounding box center [646, 163] width 1293 height 70
click at [1246, 38] on icon "button" at bounding box center [1243, 31] width 21 height 21
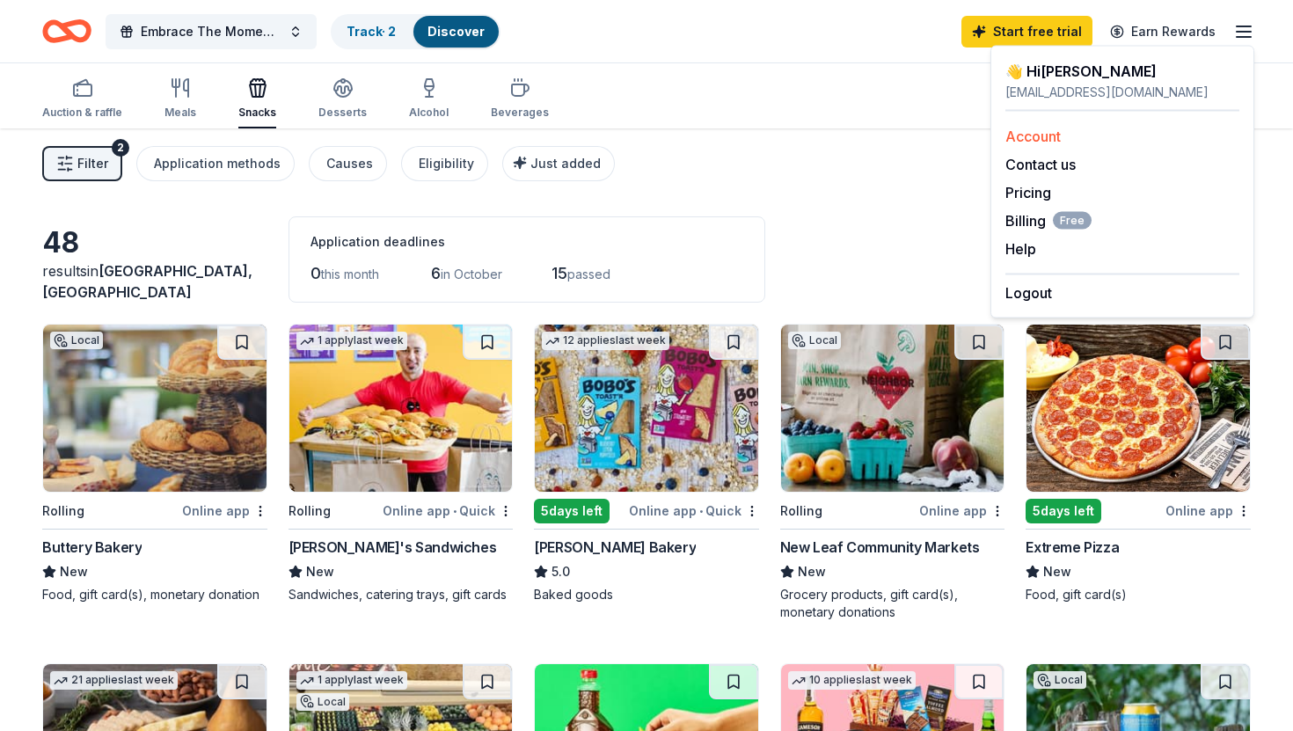
click at [1055, 135] on link "Account" at bounding box center [1032, 137] width 55 height 18
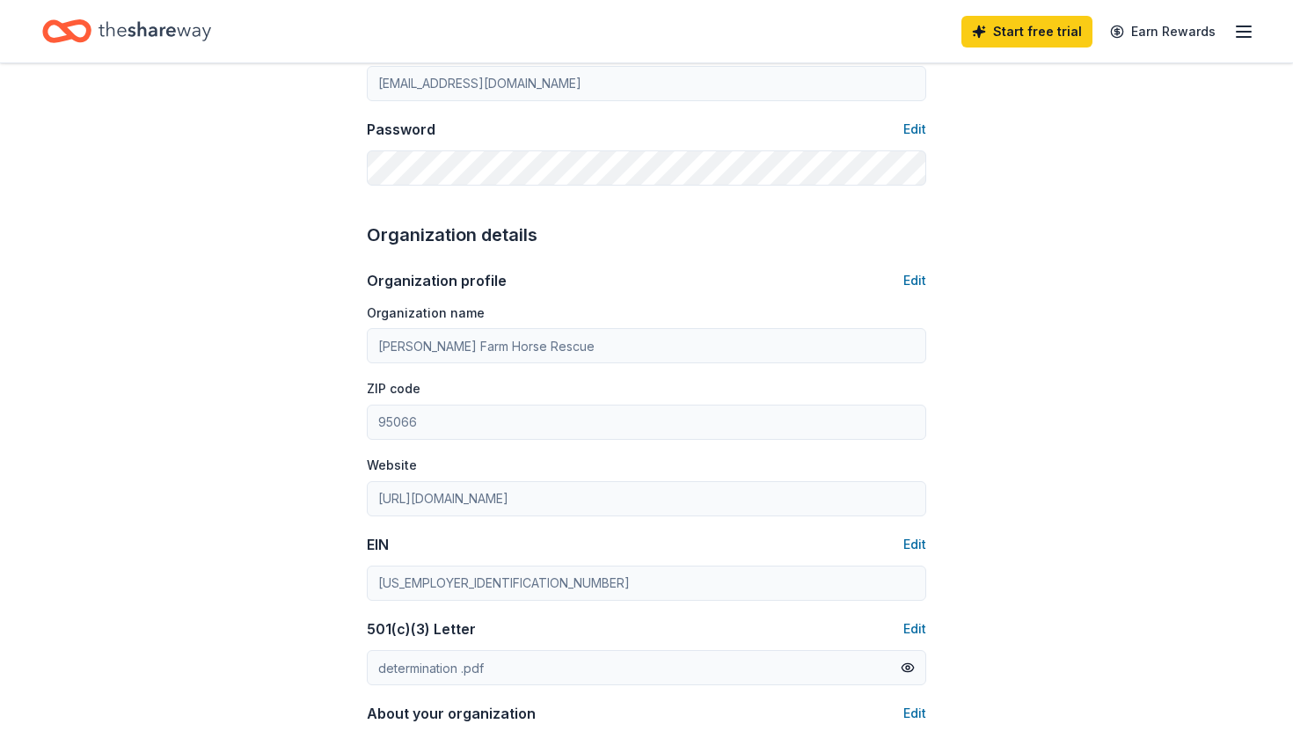
scroll to position [411, 0]
click at [151, 34] on icon "Home" at bounding box center [155, 31] width 113 height 36
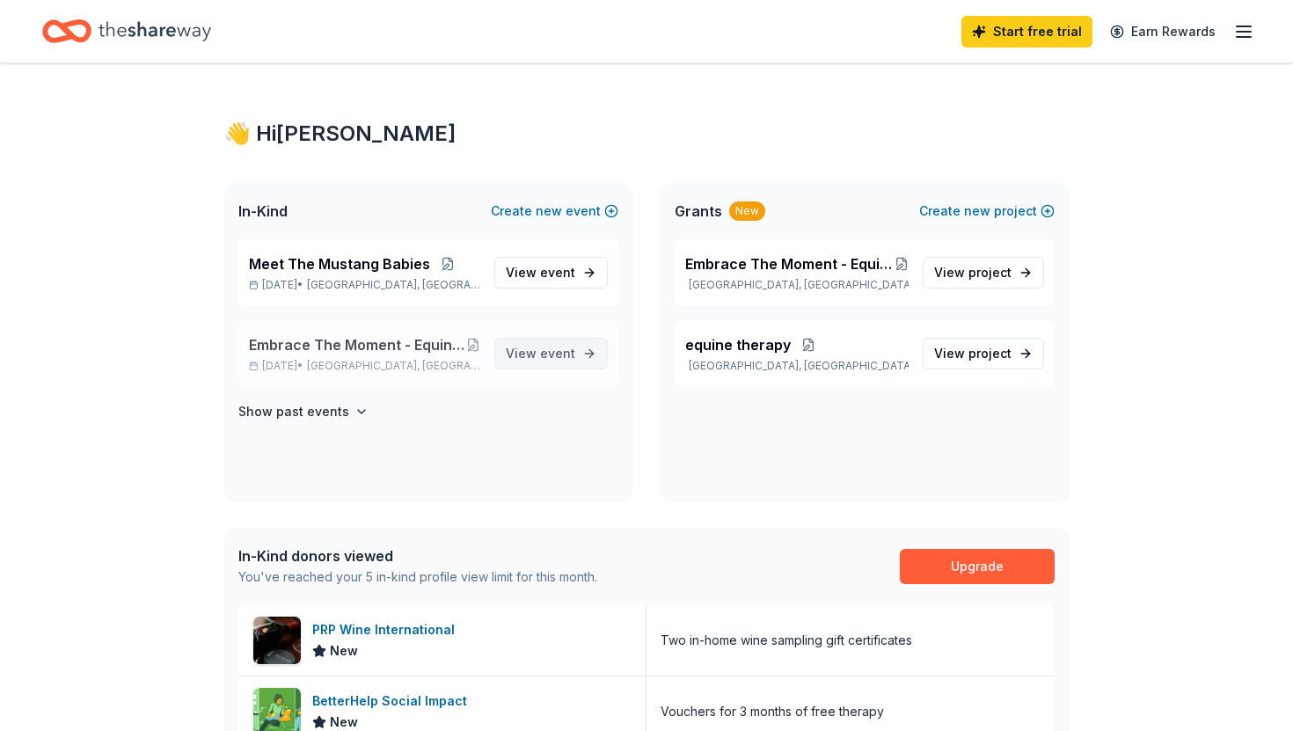
click at [551, 357] on span "event" at bounding box center [557, 353] width 35 height 15
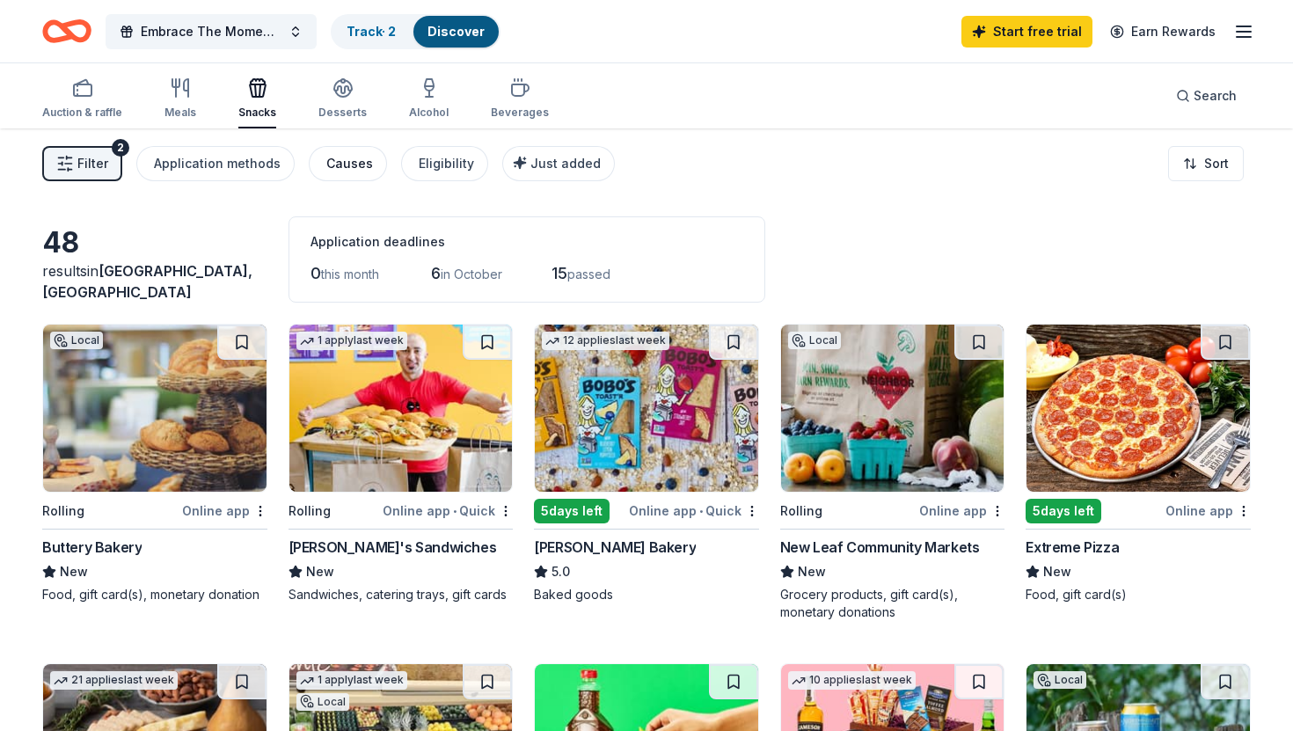
click at [340, 163] on div "Causes" at bounding box center [349, 163] width 47 height 21
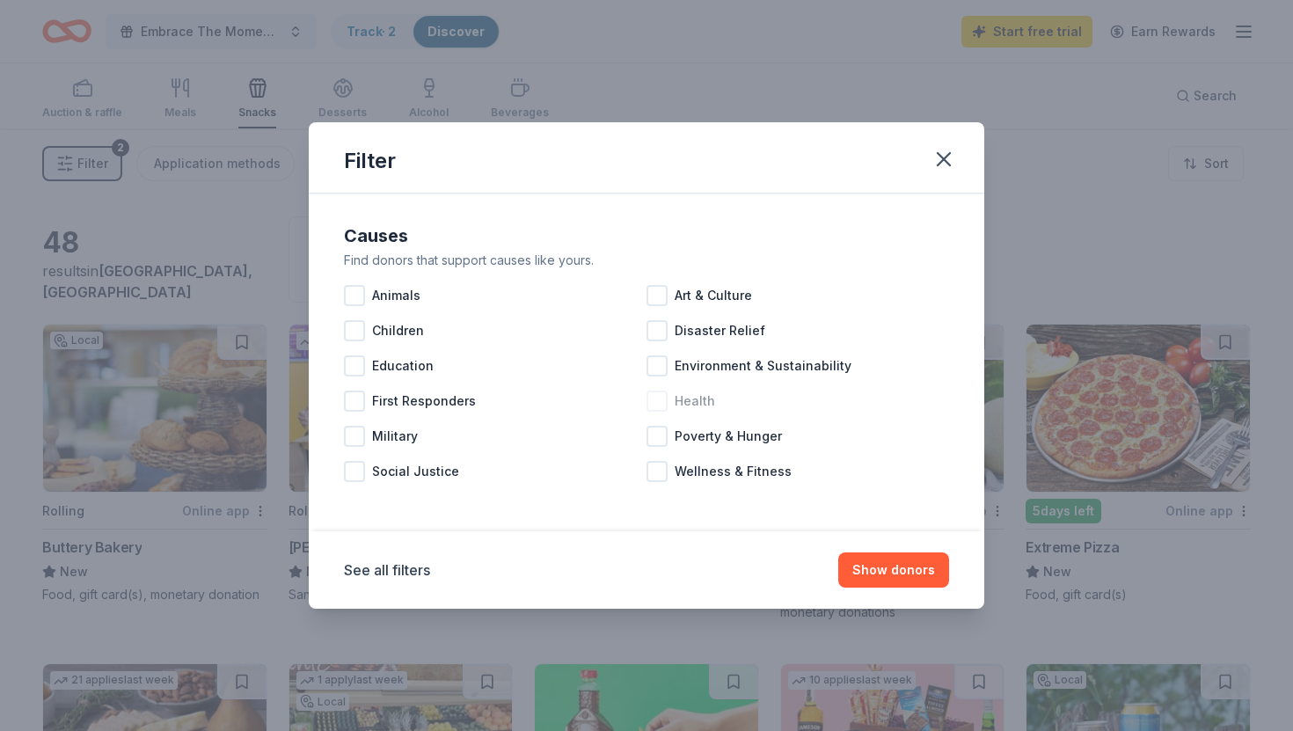
click at [660, 404] on div at bounding box center [656, 401] width 21 height 21
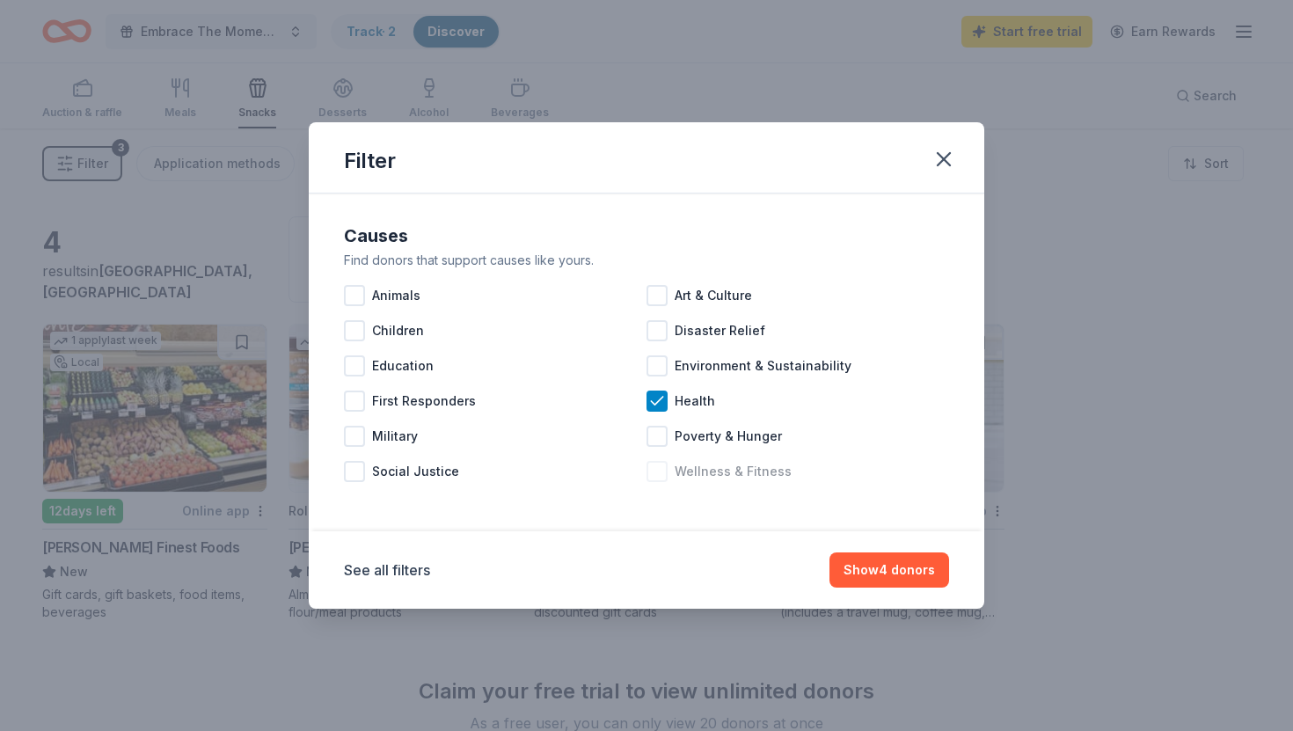
click at [661, 471] on div at bounding box center [656, 471] width 21 height 21
click at [354, 297] on div at bounding box center [354, 295] width 21 height 21
click at [883, 573] on button "Show 4 donors" at bounding box center [889, 569] width 120 height 35
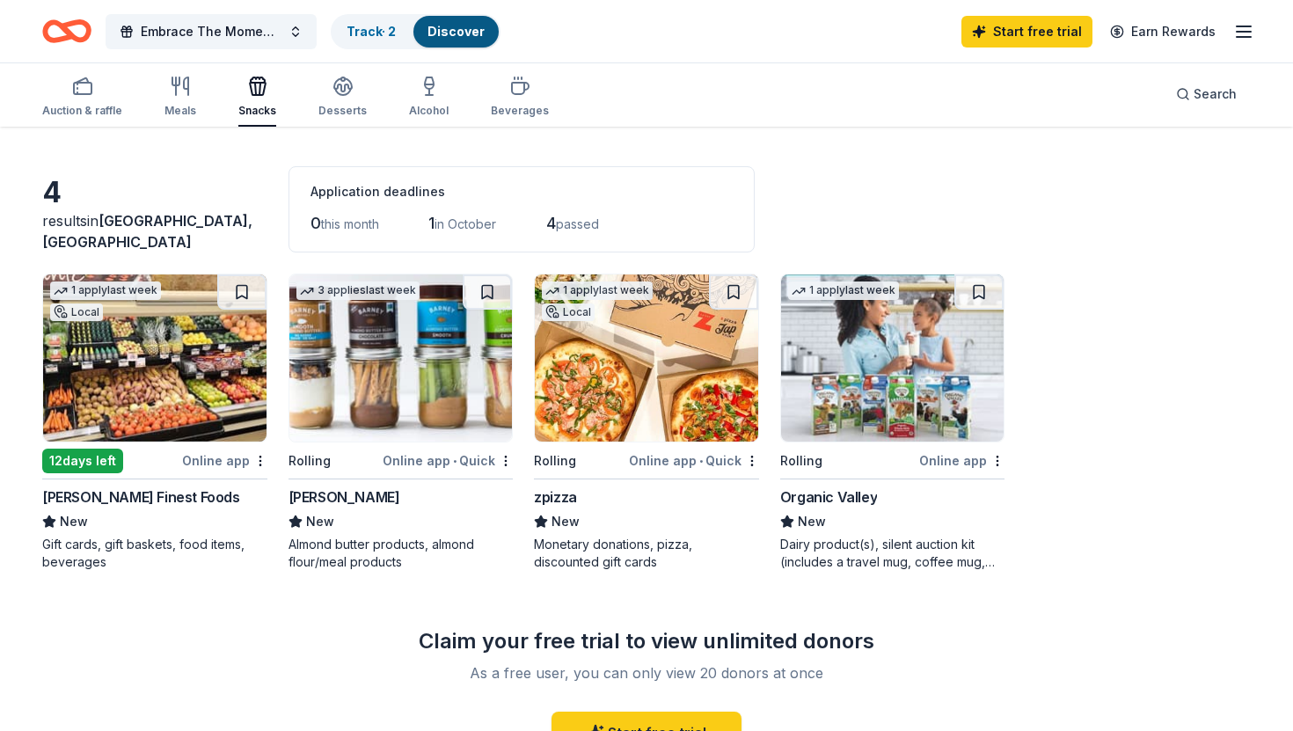
scroll to position [85, 0]
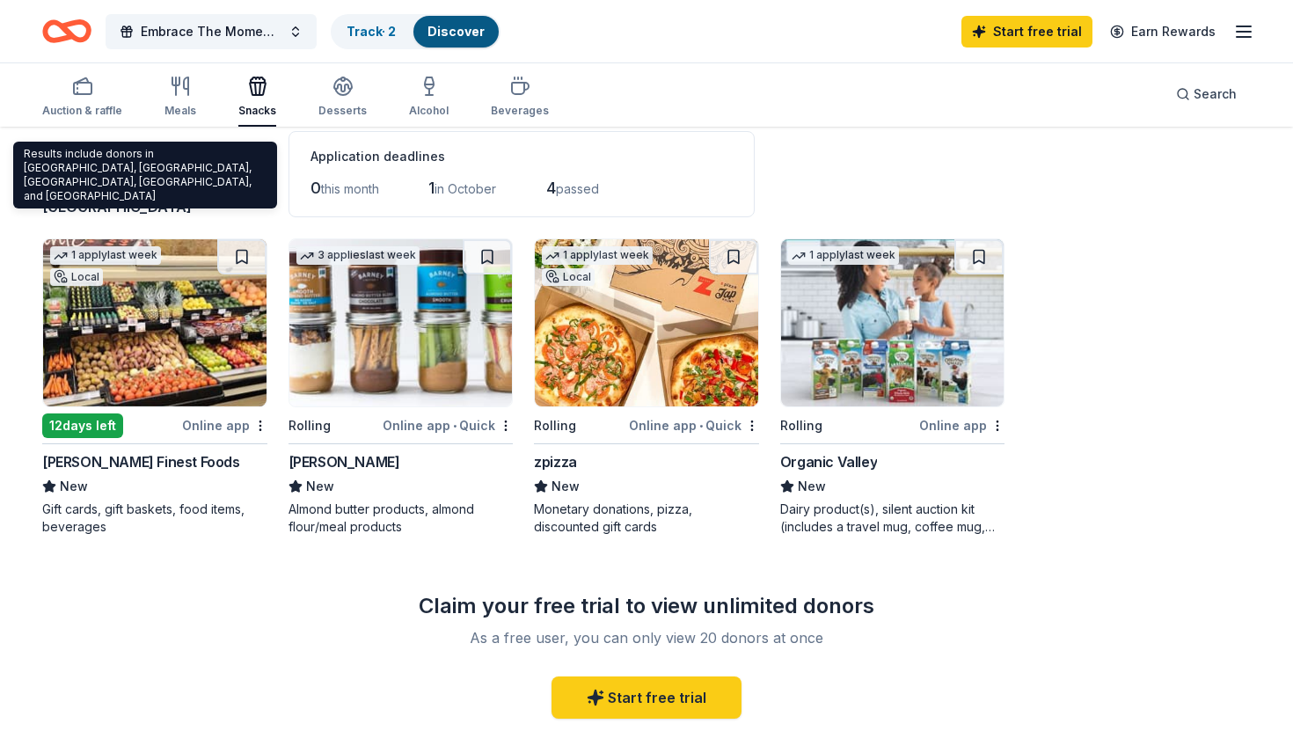
click at [105, 164] on div "Results include donors in [GEOGRAPHIC_DATA], [GEOGRAPHIC_DATA], [GEOGRAPHIC_DAT…" at bounding box center [145, 175] width 264 height 67
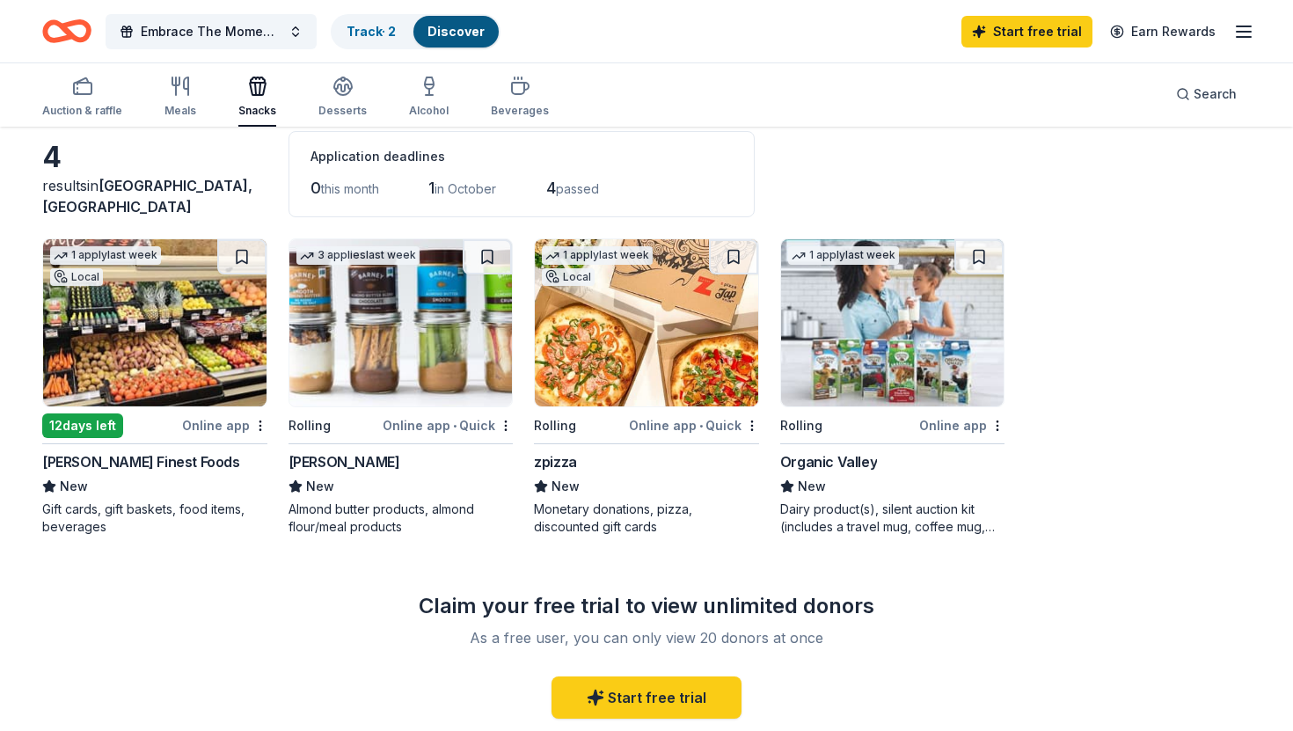
drag, startPoint x: 79, startPoint y: 93, endPoint x: 91, endPoint y: 152, distance: 60.2
click at [91, 152] on div "Embrace The Moment - Equine Therapy For [MEDICAL_DATA] Patients, [MEDICAL_DATA]…" at bounding box center [646, 437] width 1293 height 1045
click at [95, 85] on div "button" at bounding box center [82, 86] width 80 height 21
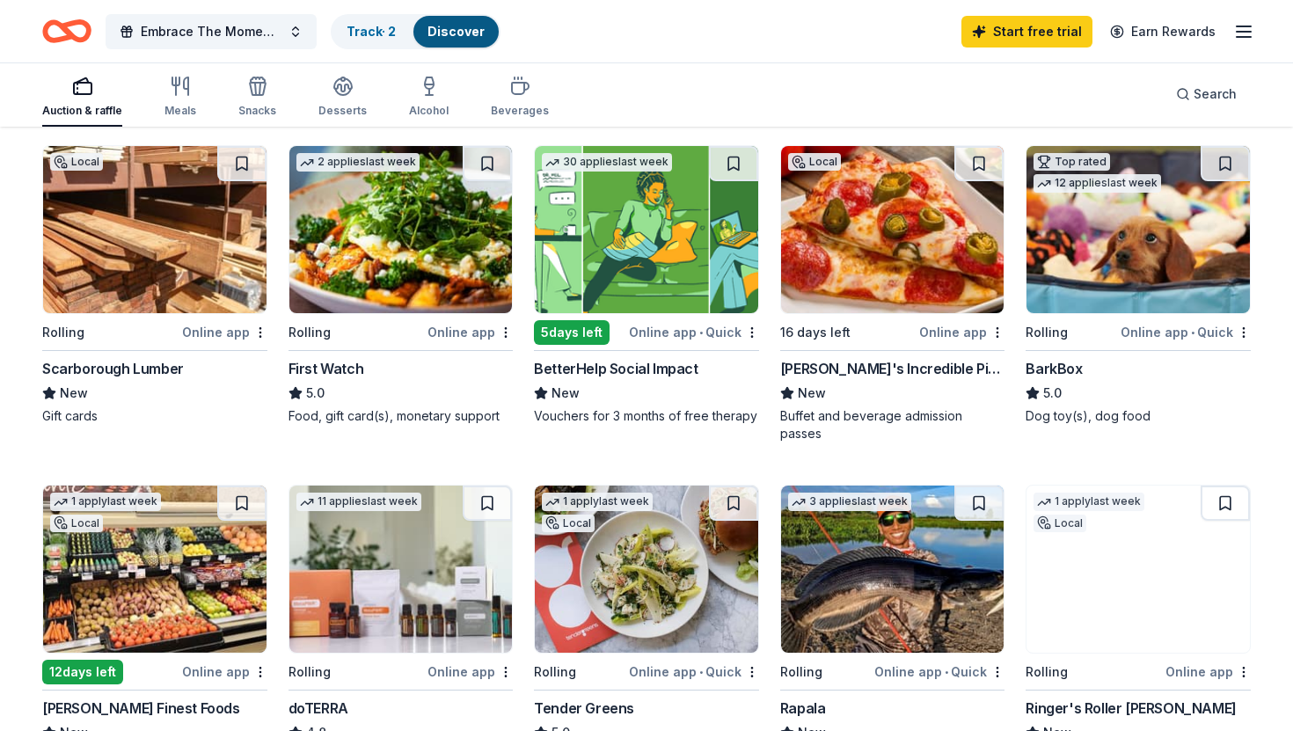
scroll to position [182, 0]
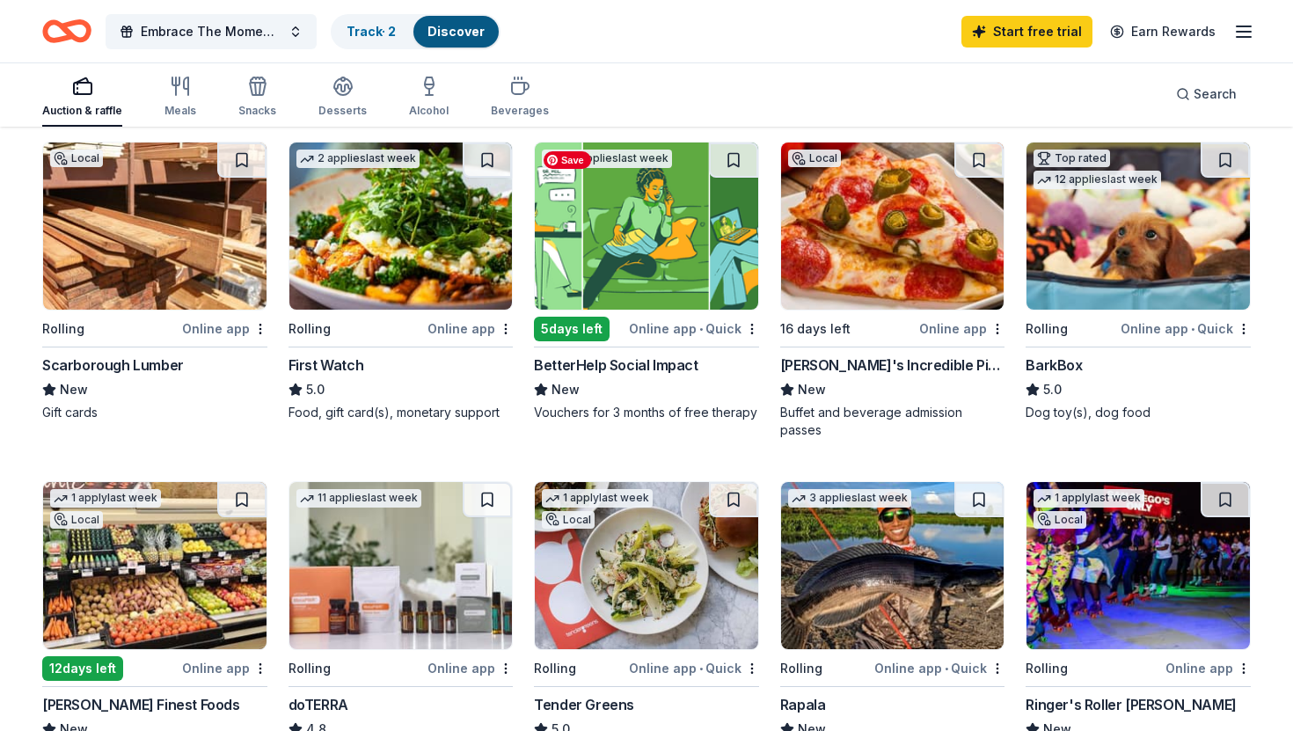
click at [641, 241] on img at bounding box center [646, 225] width 223 height 167
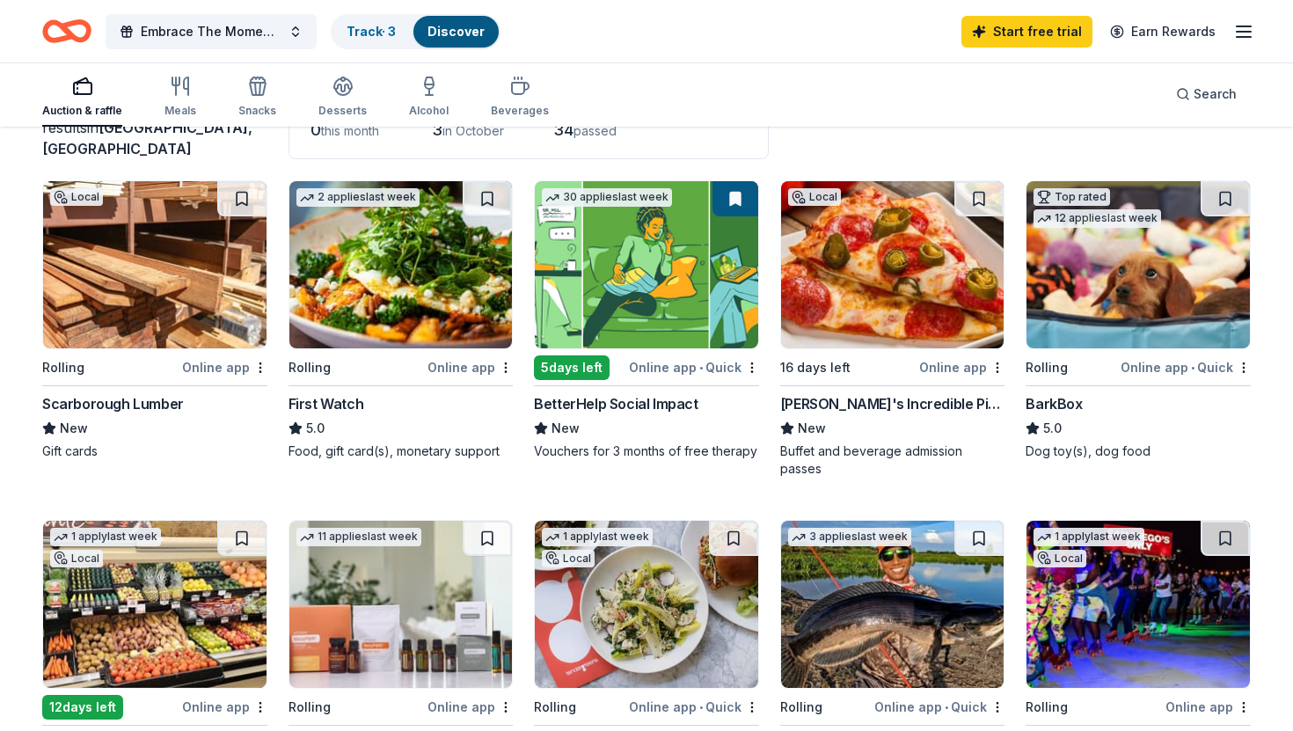
scroll to position [0, 0]
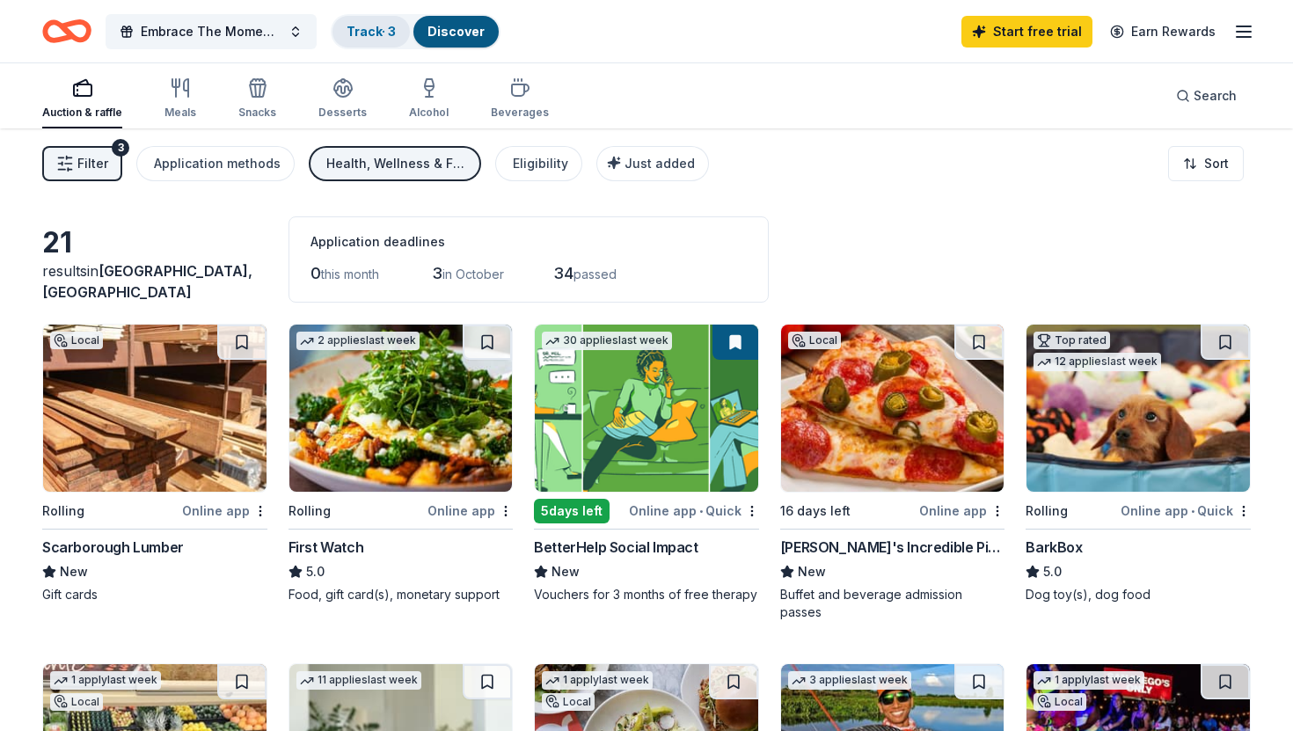
click at [375, 33] on link "Track · 3" at bounding box center [371, 31] width 49 height 15
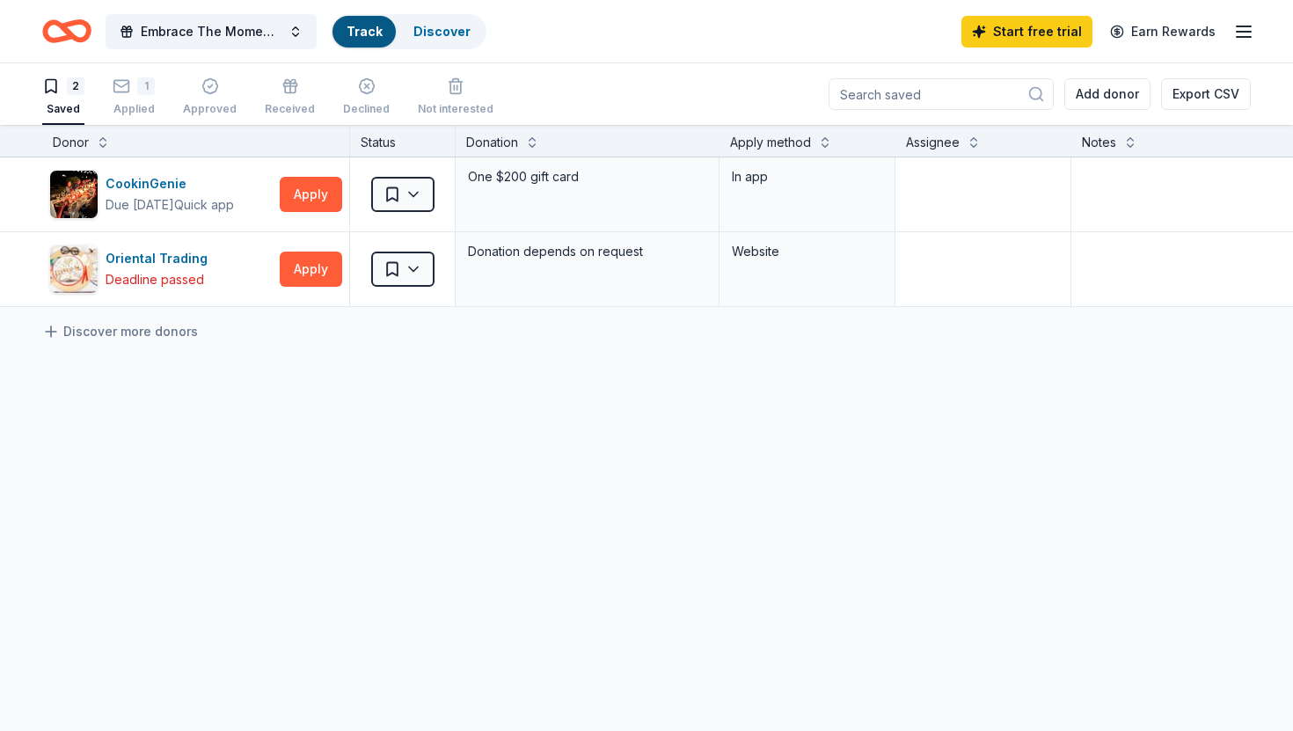
scroll to position [1, 0]
click at [415, 194] on html "Save Embrace The Moment - Equine Therapy For [MEDICAL_DATA] Patients, [MEDICAL_…" at bounding box center [646, 364] width 1293 height 731
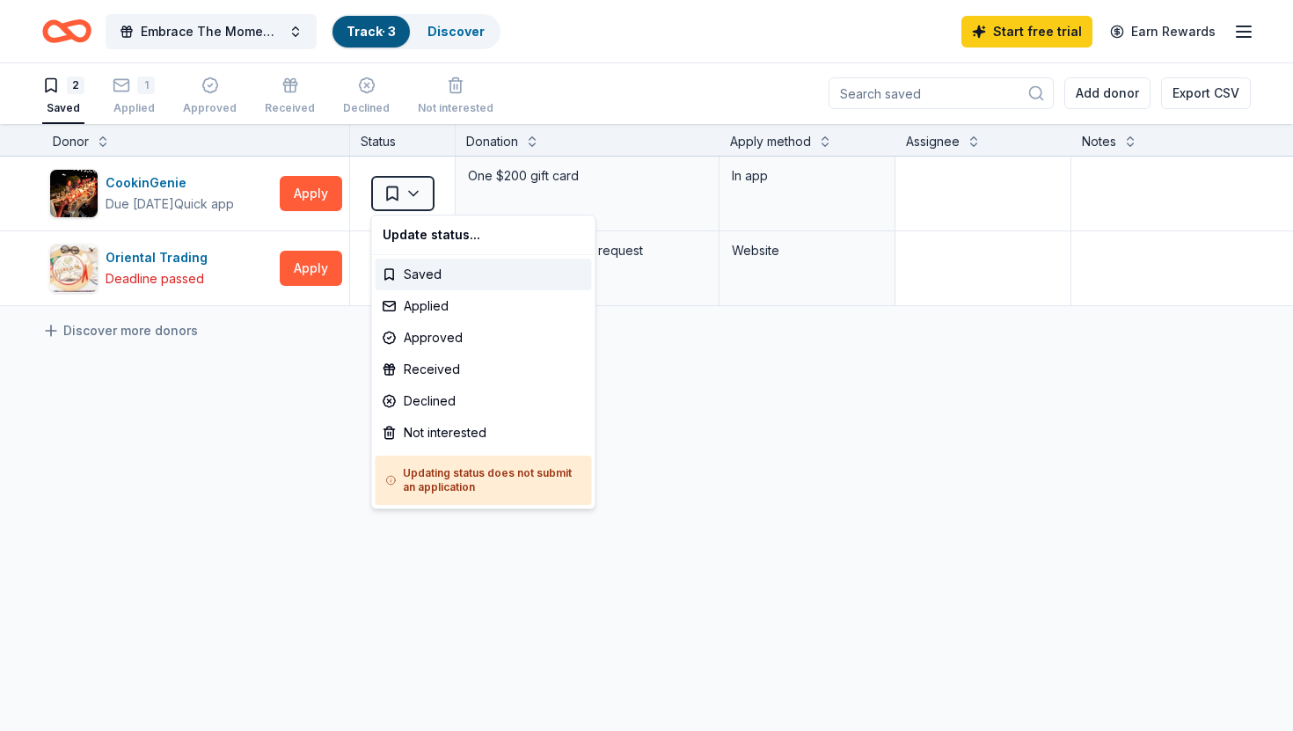
click at [129, 89] on html "Save Embrace The Moment - Equine Therapy For [MEDICAL_DATA] Patients, [MEDICAL_…" at bounding box center [646, 364] width 1293 height 731
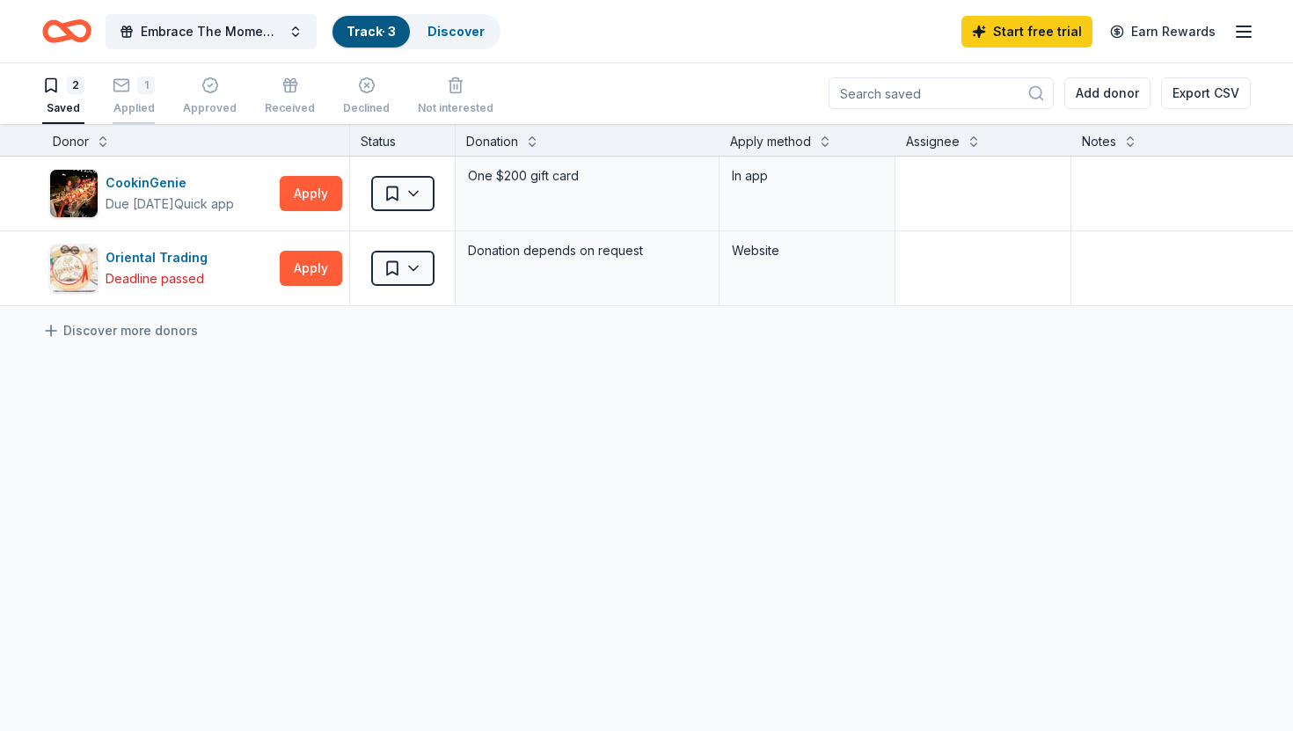
click at [129, 89] on icon "button" at bounding box center [122, 86] width 18 height 18
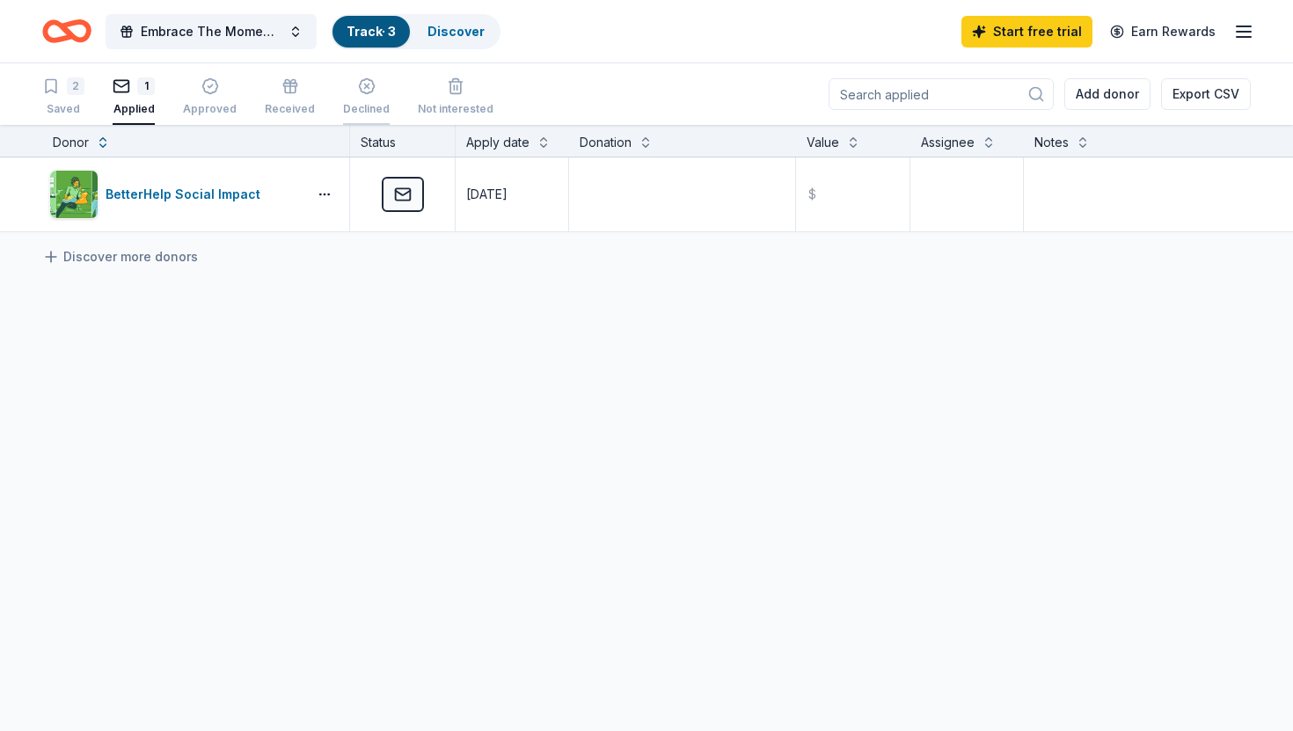
click at [364, 84] on line "button" at bounding box center [366, 86] width 4 height 4
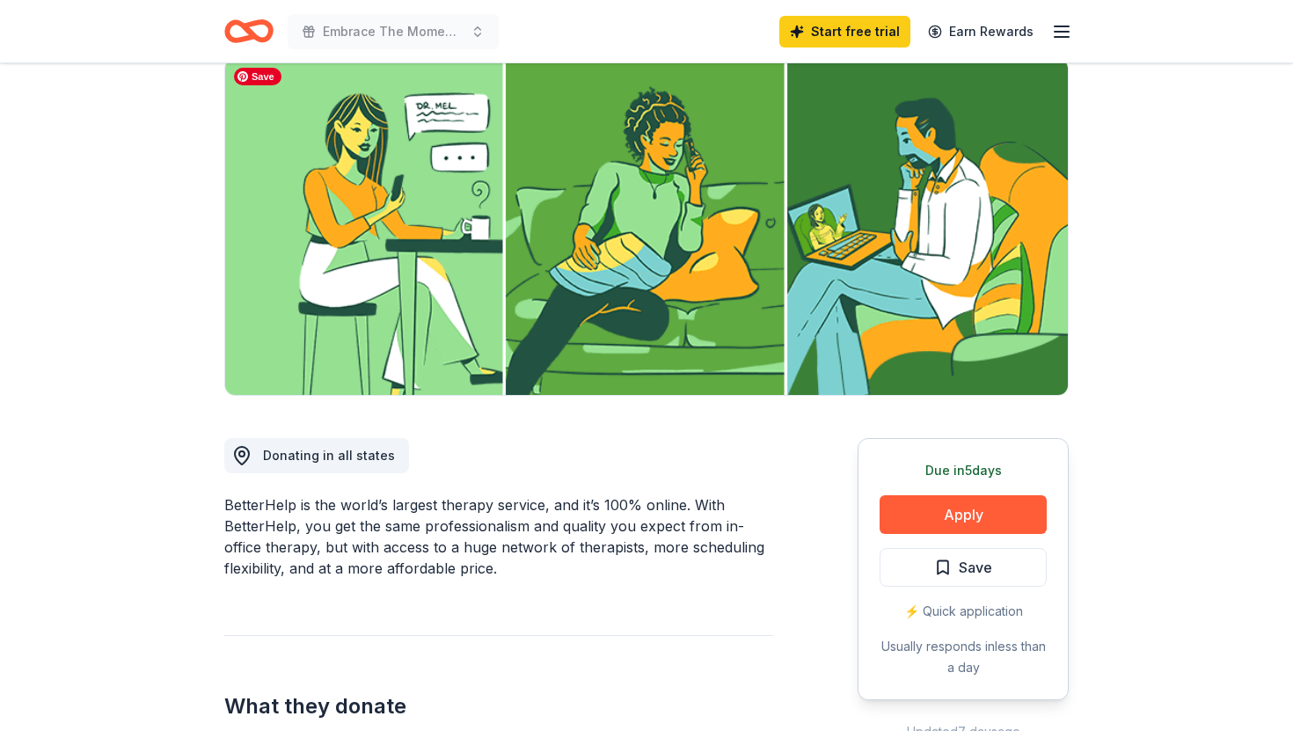
scroll to position [280, 0]
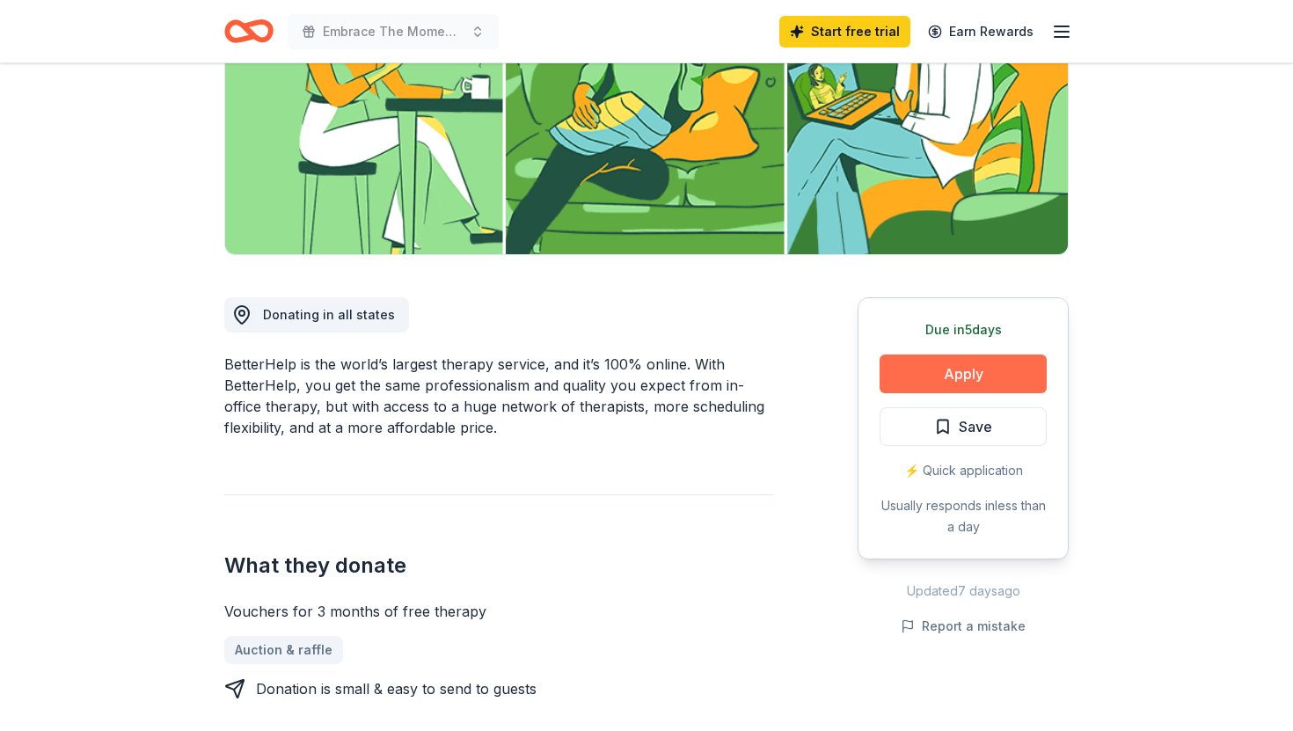
click at [983, 373] on button "Apply" at bounding box center [963, 373] width 167 height 39
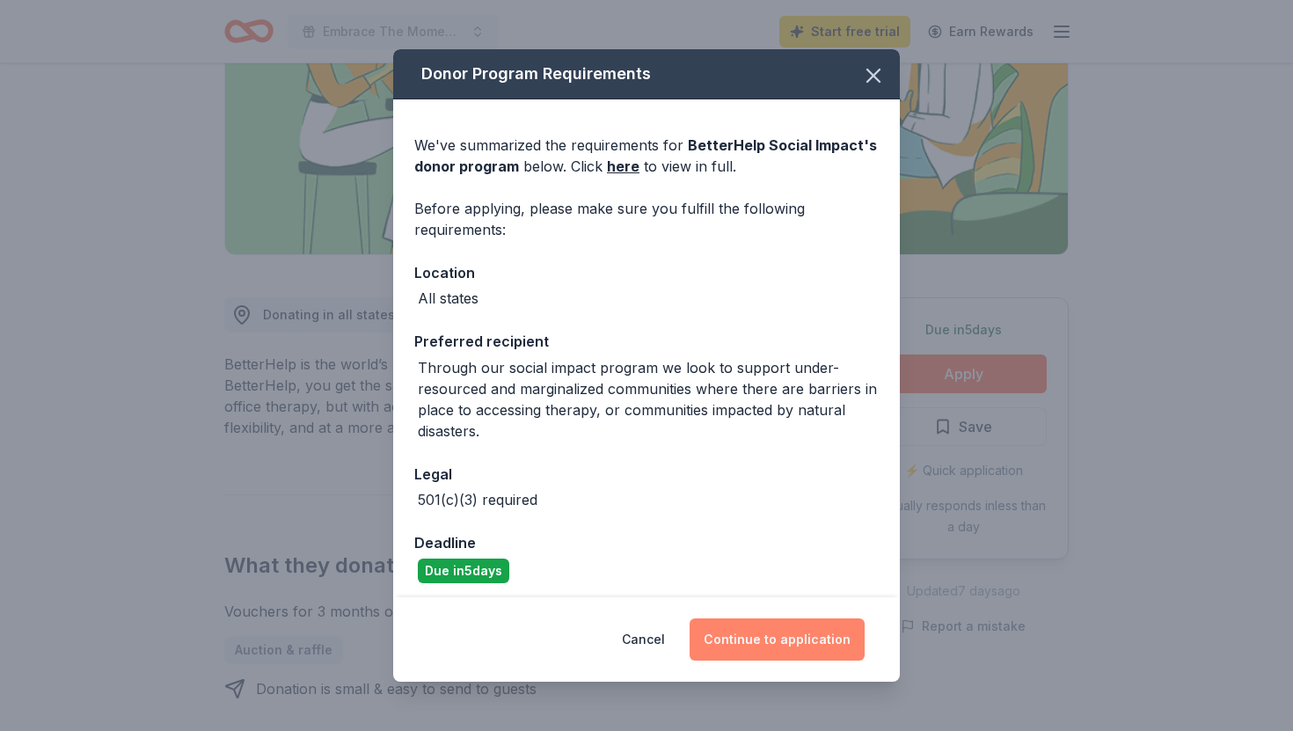
click at [778, 640] on button "Continue to application" at bounding box center [777, 639] width 175 height 42
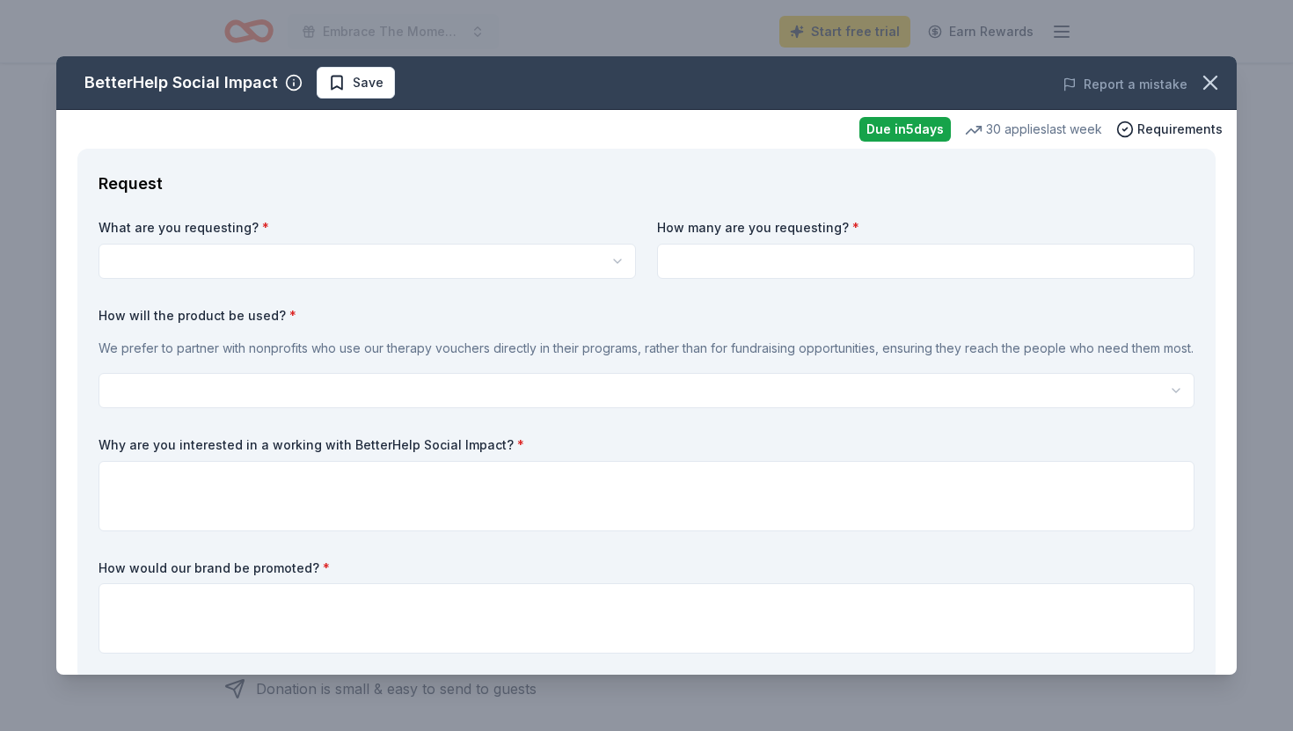
scroll to position [0, 0]
click at [197, 255] on html "Embrace The Moment - Equine Therapy For Cancer Patients, Cancer Survivors and C…" at bounding box center [646, 365] width 1293 height 731
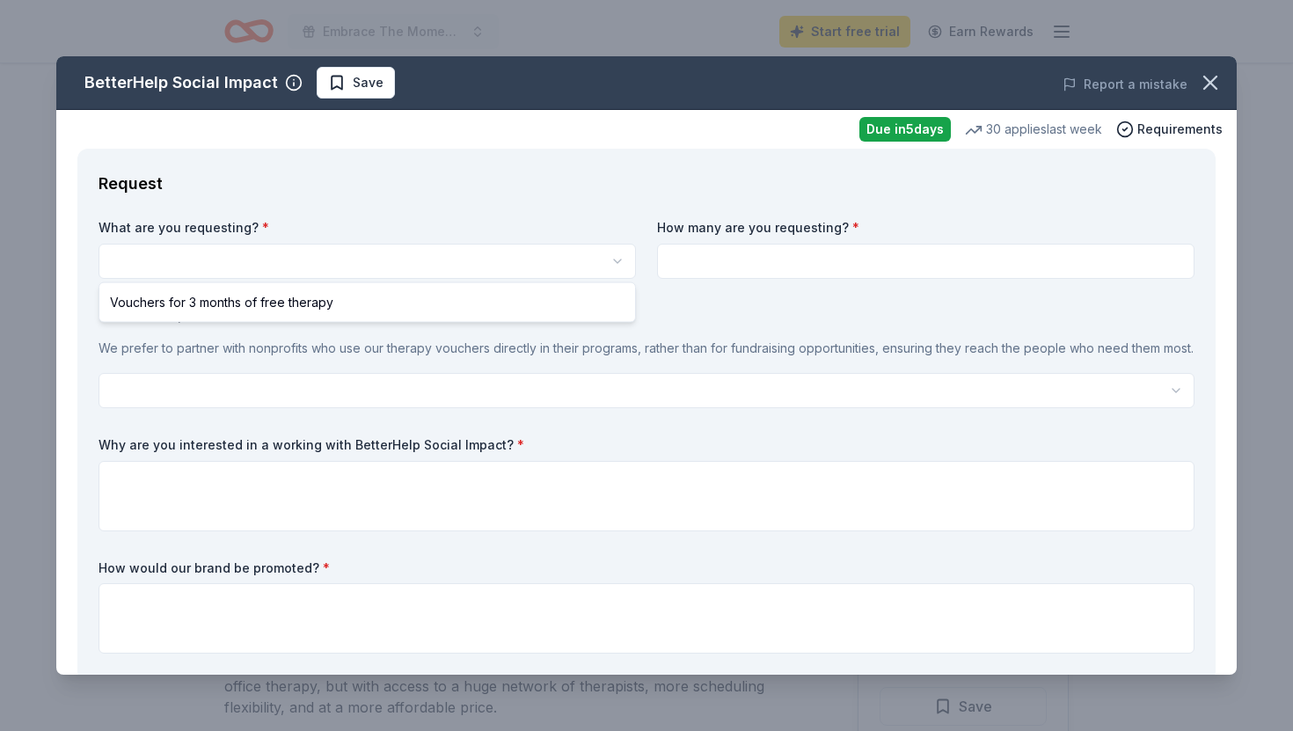
click at [245, 259] on html "Embrace The Moment - Equine Therapy For Cancer Patients, Cancer Survivors and C…" at bounding box center [646, 365] width 1293 height 731
select select "Vouchers for 3 months of free therapy"
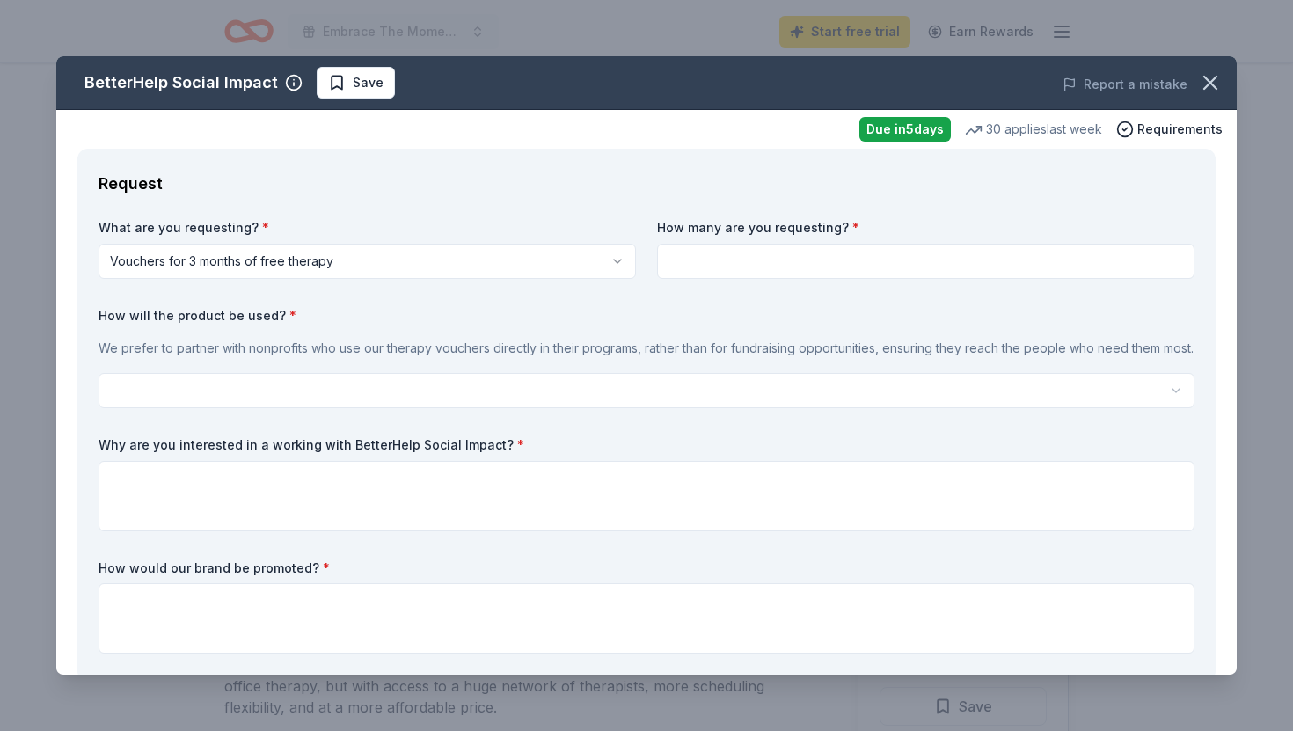
click at [688, 264] on input at bounding box center [925, 261] width 537 height 35
type input "2"
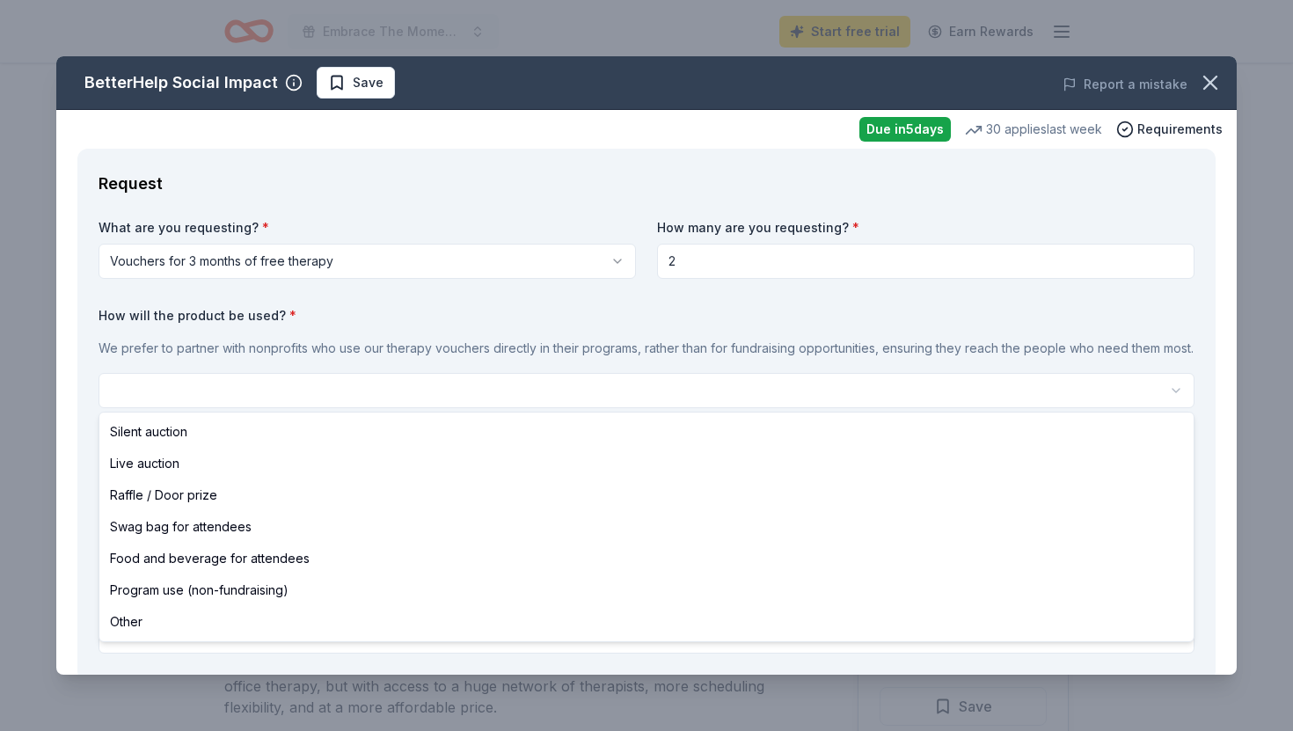
click at [185, 380] on html "Embrace The Moment - Equine Therapy For Cancer Patients, Cancer Survivors and C…" at bounding box center [646, 365] width 1293 height 731
select select "programUse"
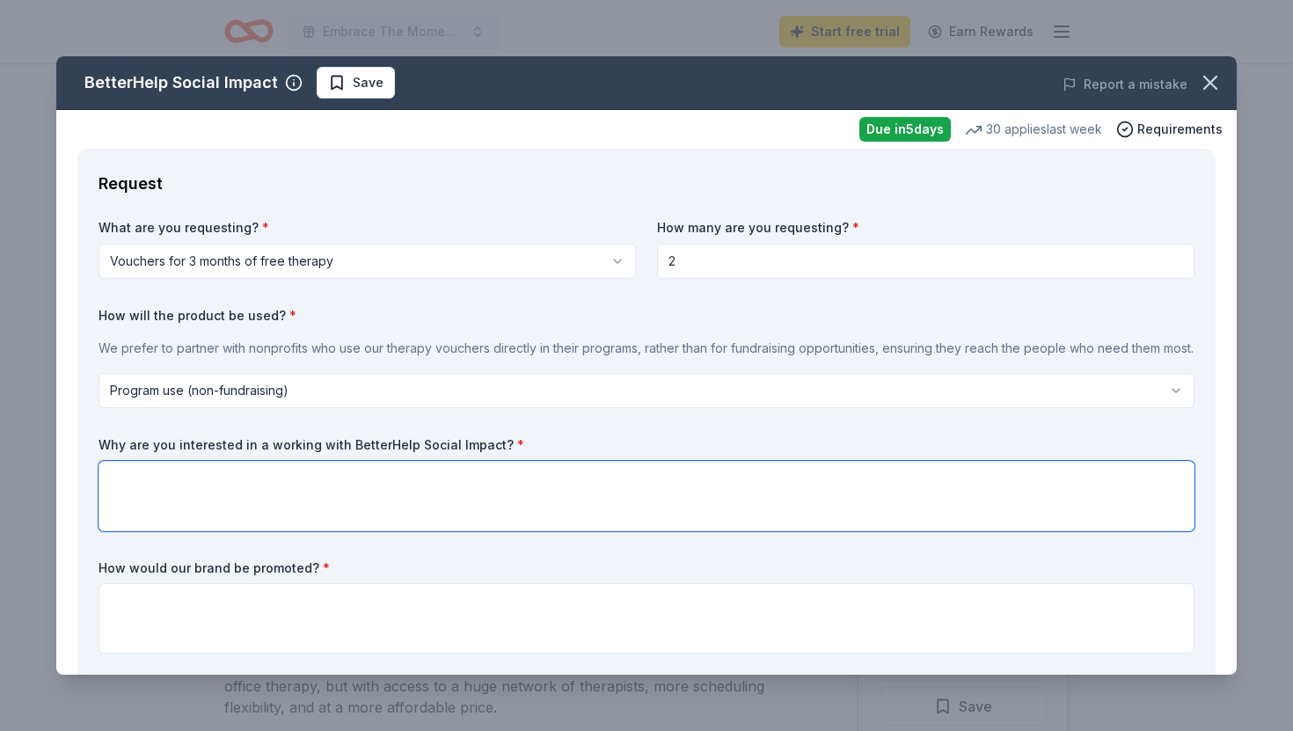
click at [129, 479] on textarea at bounding box center [647, 496] width 1096 height 70
paste textarea "A Equine-Therapy Program for Adults With Cancer"
click at [108, 480] on textarea "A Equine-Therapy Program for Adults With Cancer" at bounding box center [647, 496] width 1096 height 70
click at [180, 478] on textarea "We offer an A Equine-Therapy Program for Adults With Cancer" at bounding box center [647, 496] width 1096 height 70
click at [464, 478] on textarea "We offer an Equine-Therapy Program for Adults With Cancer" at bounding box center [647, 496] width 1096 height 70
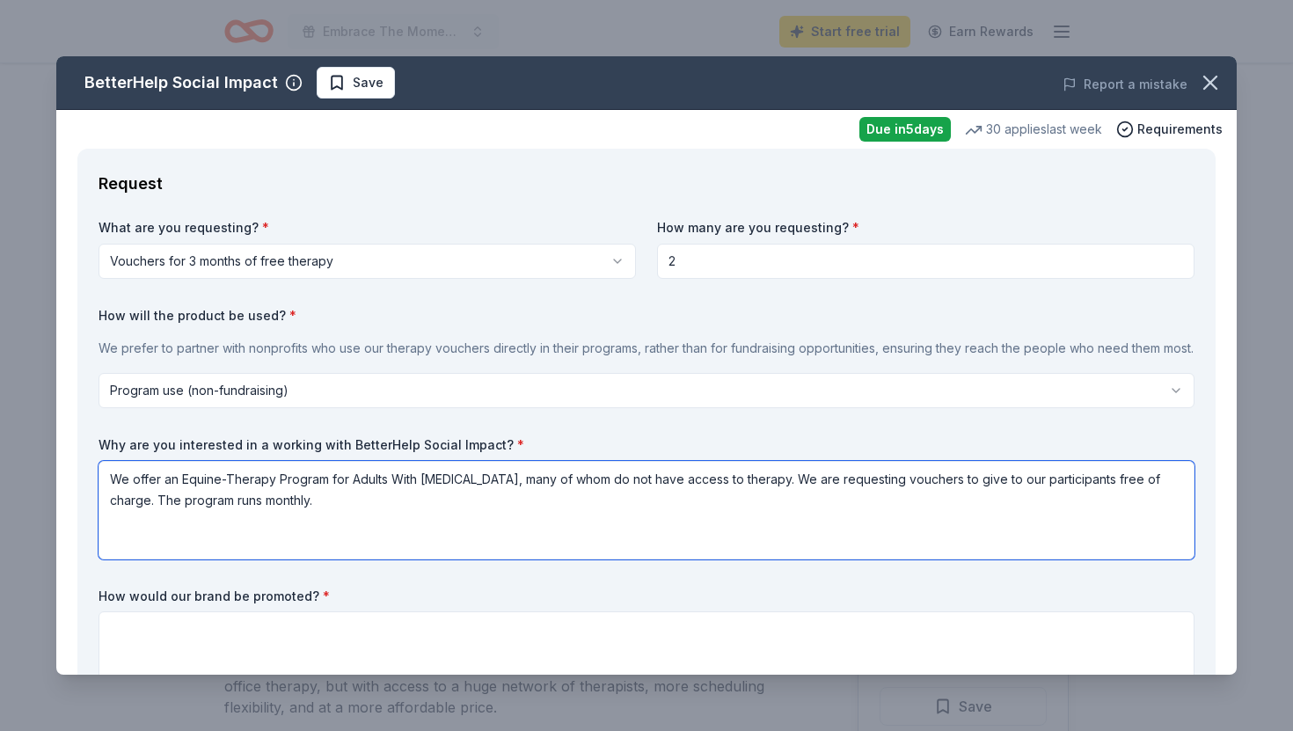
paste textarea "Clinical studies confirm what many of our participants experience firsthand: Re…"
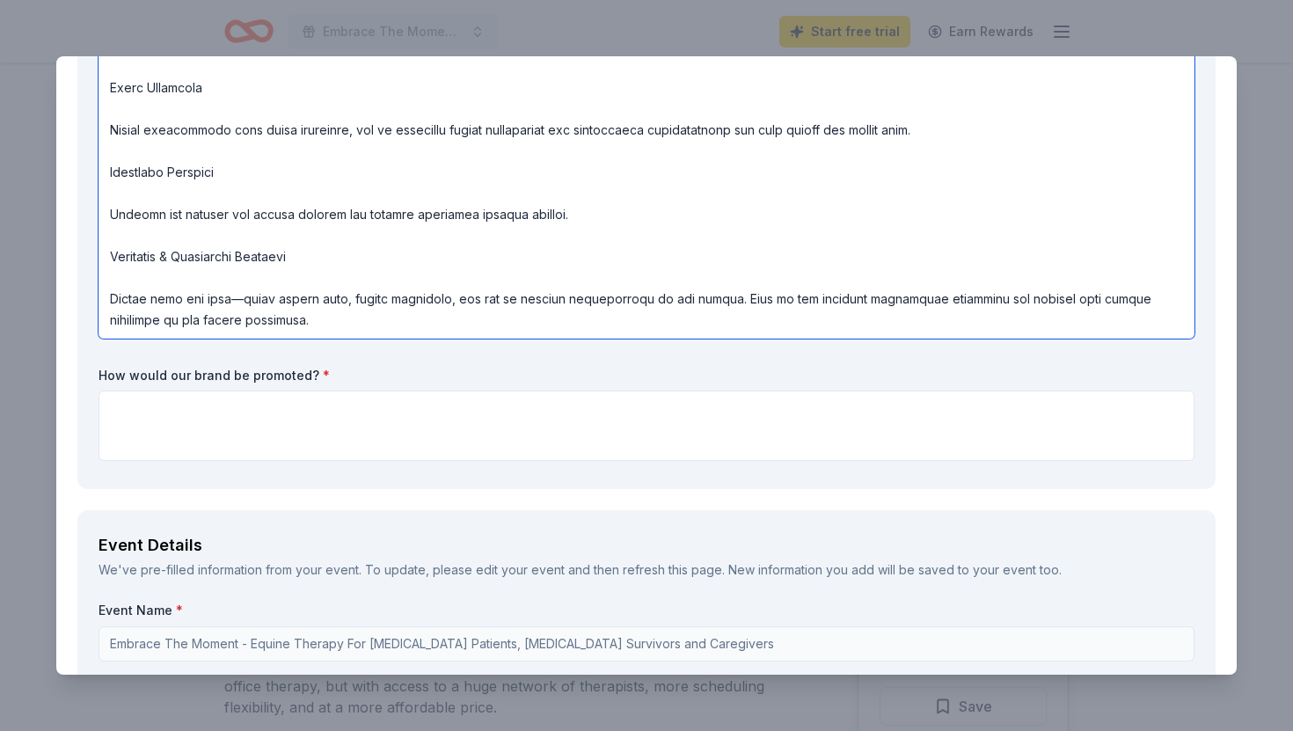
scroll to position [558, 0]
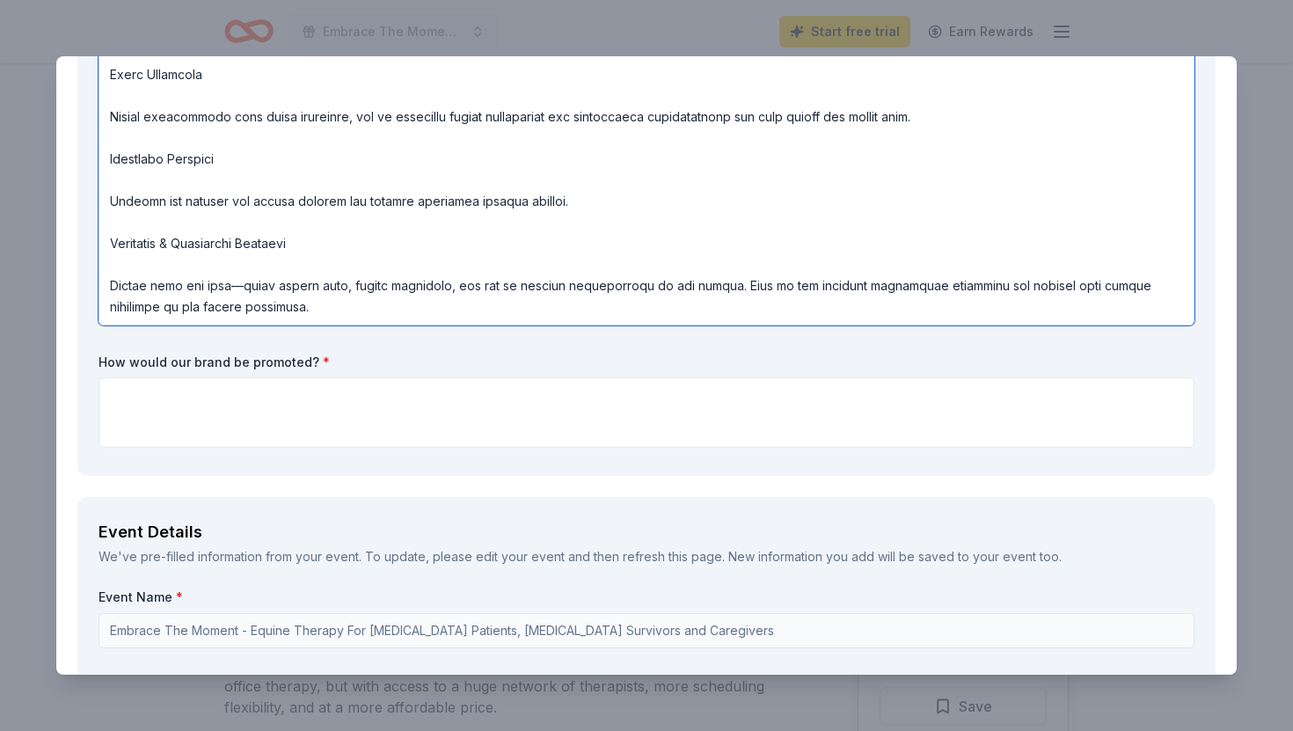
type textarea "We offer an Equine-Therapy Program for Adults With Cancer, many of whom do not …"
click at [126, 392] on textarea at bounding box center [647, 412] width 1096 height 70
click at [355, 392] on textarea "Social media, print, website, word of mount, cancer hospitals," at bounding box center [647, 412] width 1096 height 70
click at [354, 395] on textarea "Social media, print, website, word of mout, cancer hospitals," at bounding box center [647, 412] width 1096 height 70
drag, startPoint x: 470, startPoint y: 400, endPoint x: 369, endPoint y: 401, distance: 100.3
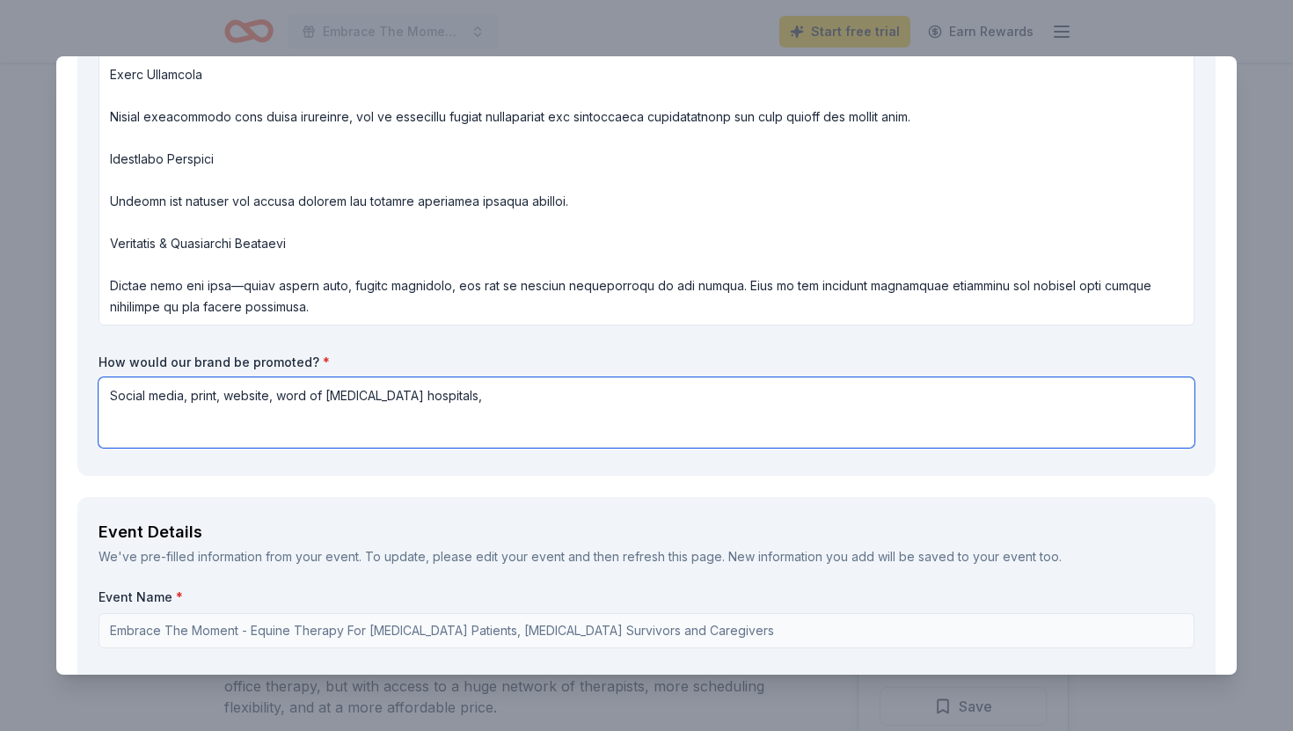
click at [369, 401] on textarea "Social media, print, website, word of mouth, cancer hospitals," at bounding box center [647, 412] width 1096 height 70
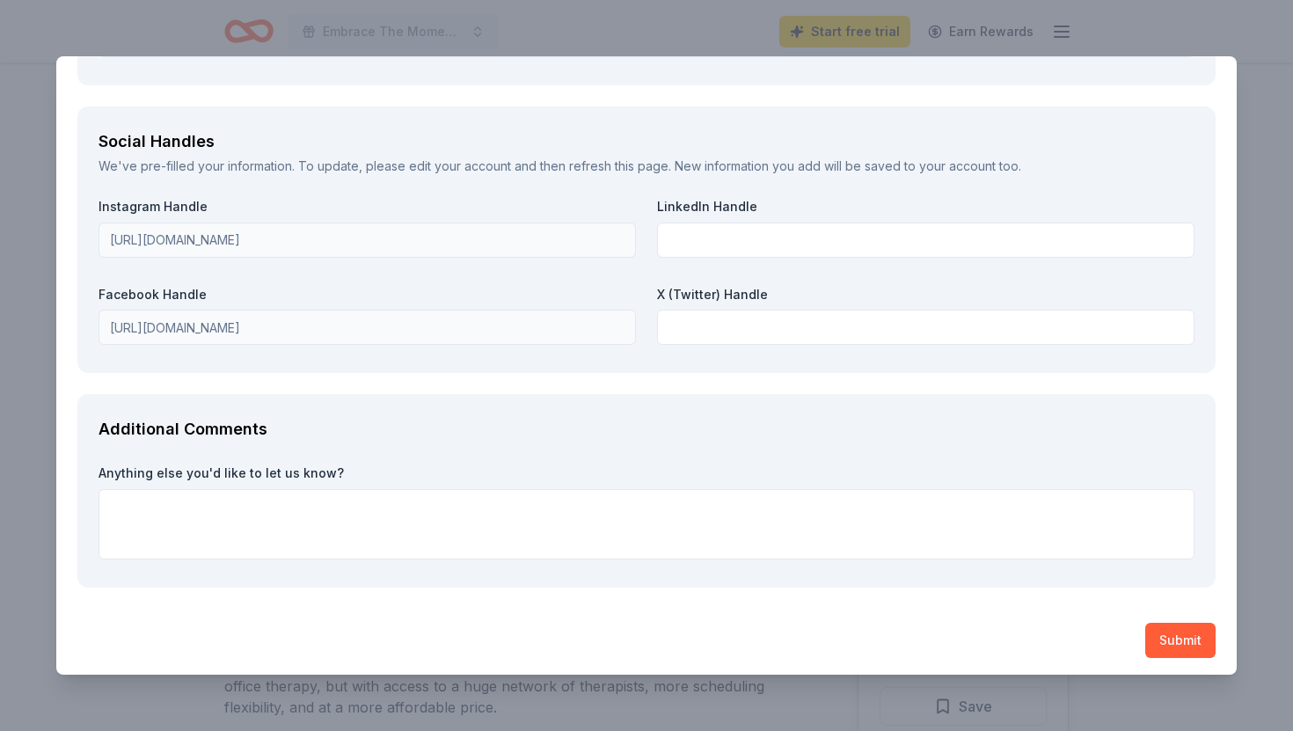
scroll to position [2373, 0]
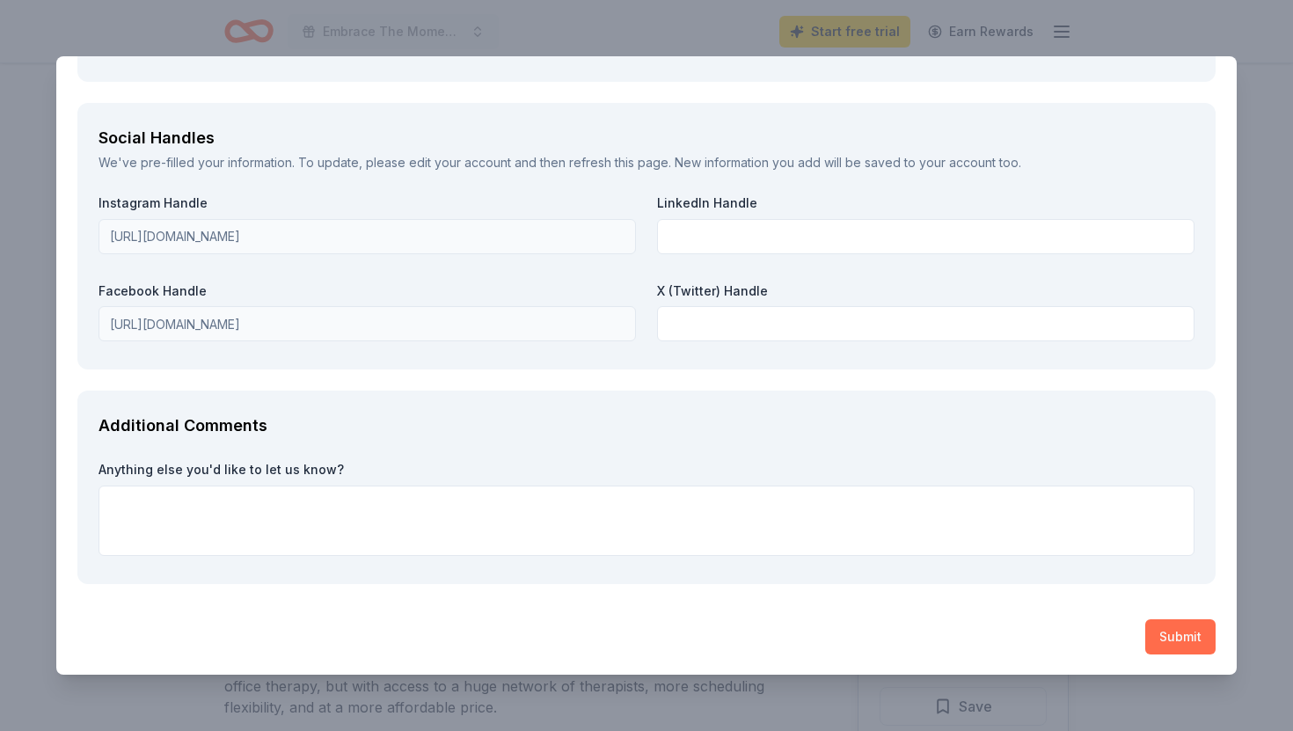
type textarea "Social media, print, website, word of mouth, oncology units."
click at [1185, 639] on button "Submit" at bounding box center [1180, 636] width 70 height 35
